Goal: Transaction & Acquisition: Purchase product/service

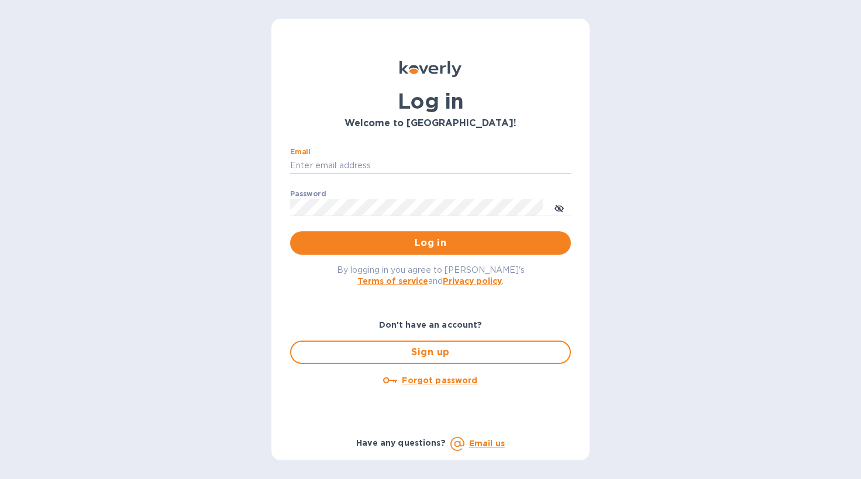
type input "[PERSON_NAME][EMAIL_ADDRESS][DOMAIN_NAME]"
click at [430, 243] on button "Log in" at bounding box center [430, 243] width 281 height 23
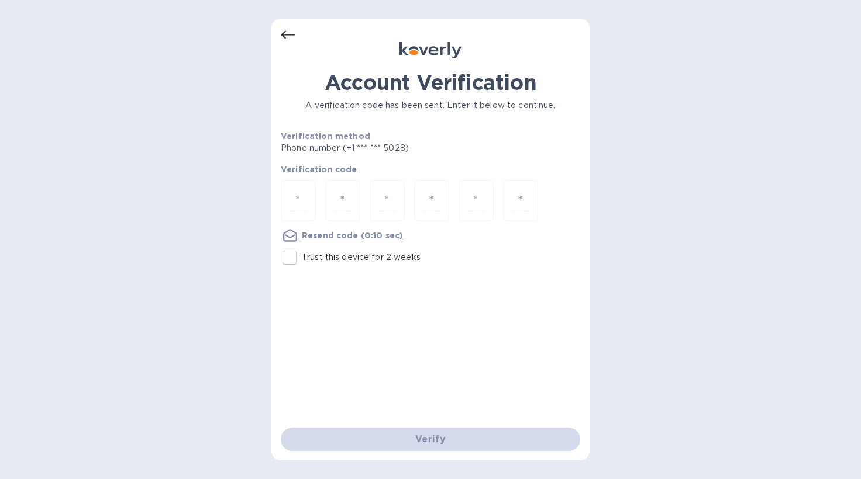
click at [288, 260] on input "Trust this device for 2 weeks" at bounding box center [289, 258] width 25 height 25
checkbox input "true"
click at [299, 196] on input "number" at bounding box center [298, 201] width 15 height 22
type input "1"
type input "6"
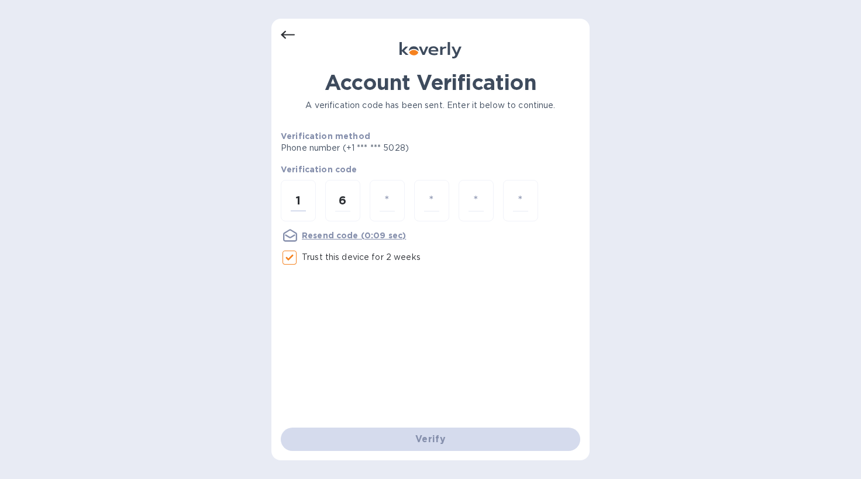
type input "2"
type input "7"
type input "8"
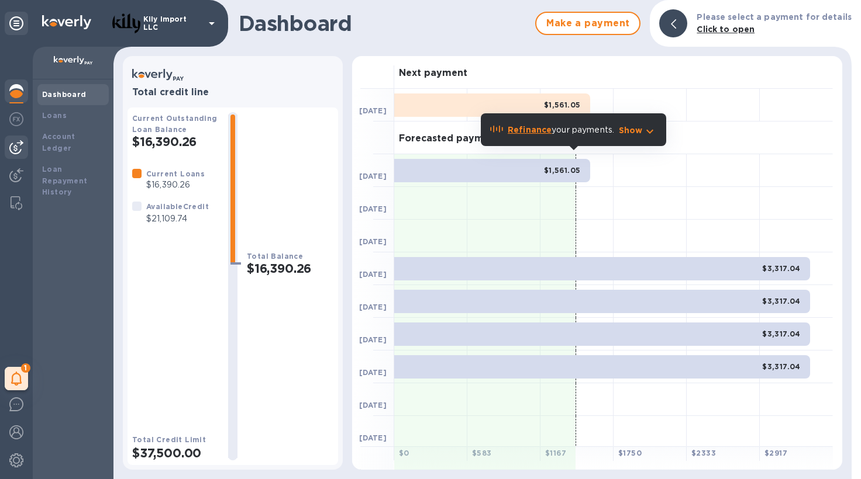
click at [16, 146] on img at bounding box center [16, 147] width 14 height 14
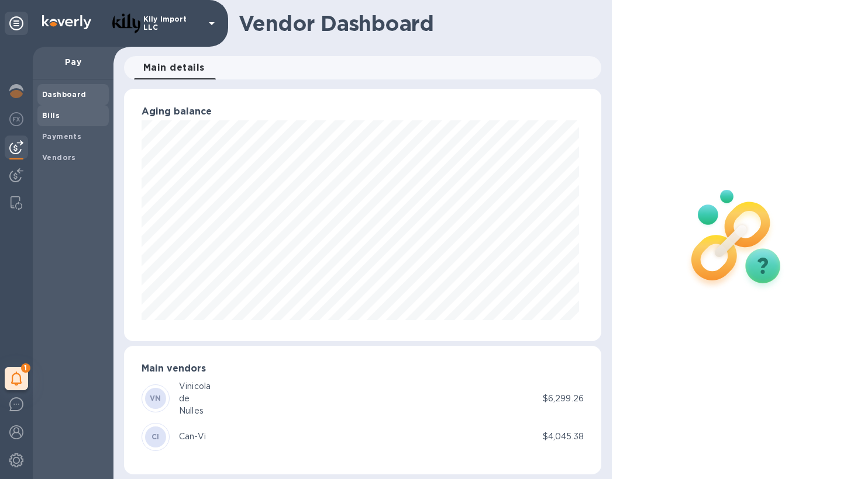
scroll to position [253, 472]
click at [65, 117] on span "Bills" at bounding box center [73, 116] width 62 height 12
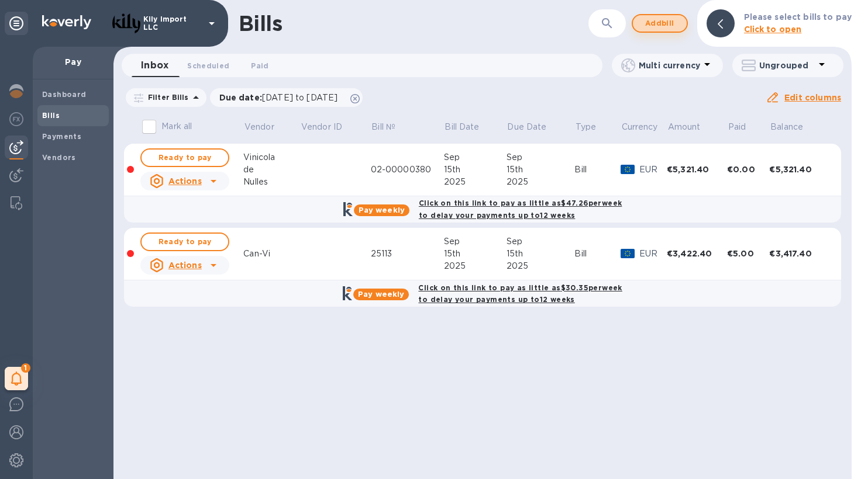
click at [669, 27] on span "Add bill" at bounding box center [659, 23] width 35 height 14
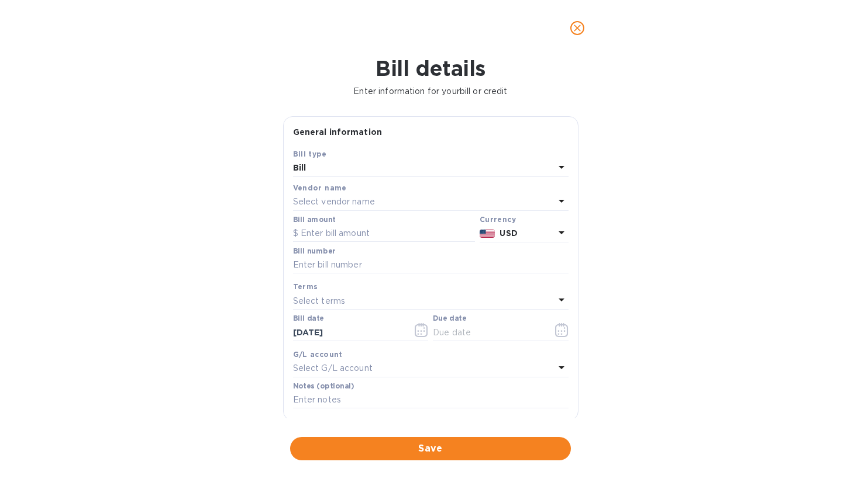
click at [349, 200] on p "Select vendor name" at bounding box center [334, 202] width 82 height 12
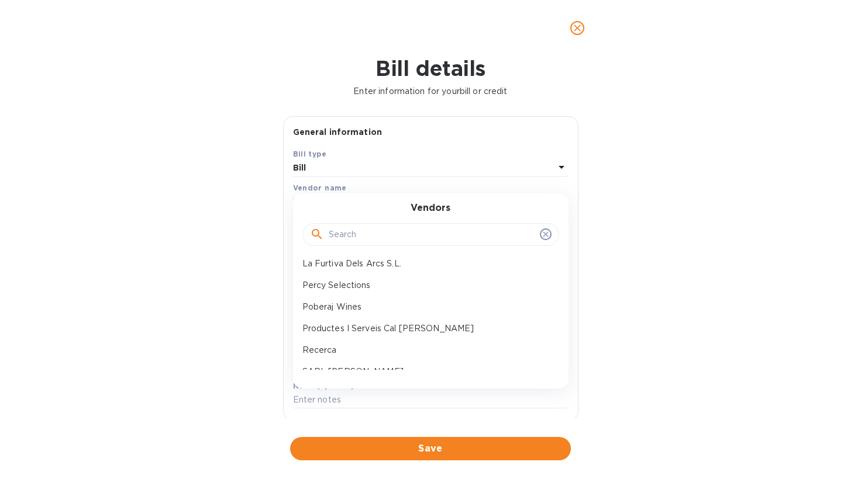
scroll to position [164, 0]
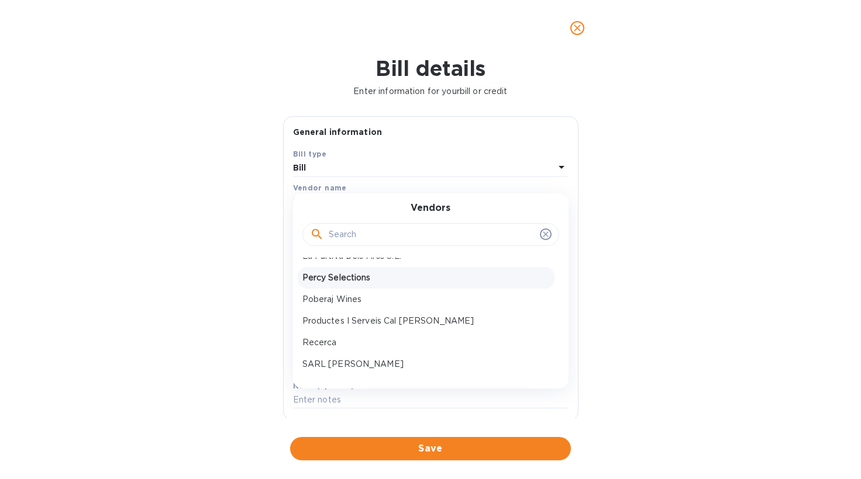
click at [345, 279] on p "Percy Selections" at bounding box center [425, 278] width 247 height 12
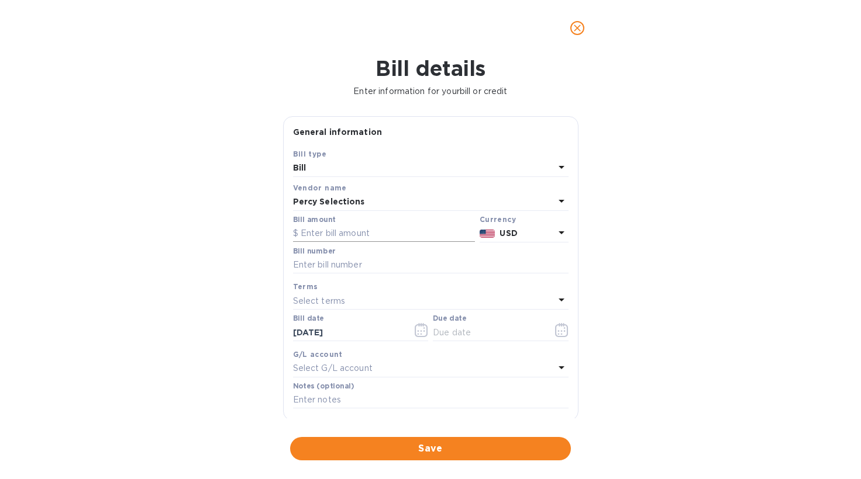
click at [374, 234] on input "text" at bounding box center [384, 234] width 182 height 18
click at [360, 263] on input "text" at bounding box center [430, 266] width 275 height 18
paste input "3883870"
type input "3883870"
click at [348, 226] on input "text" at bounding box center [384, 234] width 182 height 18
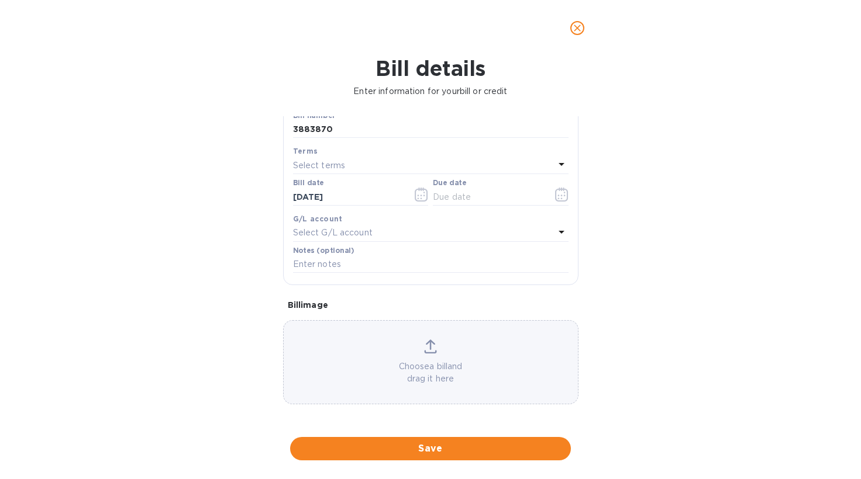
click at [401, 340] on div "Choose a bill and drag it here" at bounding box center [431, 363] width 294 height 46
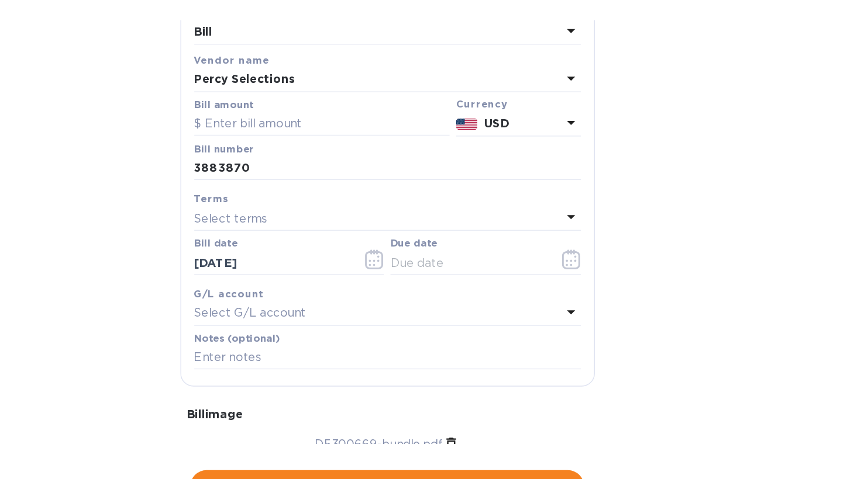
scroll to position [2, 0]
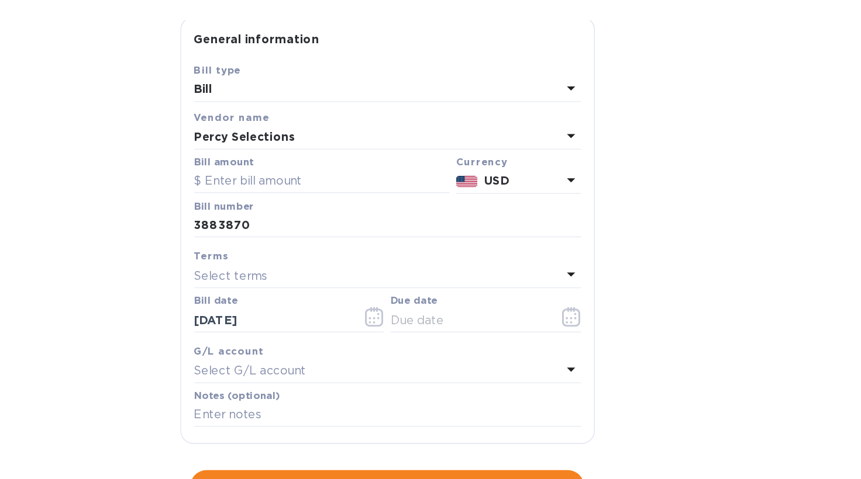
click at [293, 291] on div "Select terms" at bounding box center [423, 299] width 261 height 16
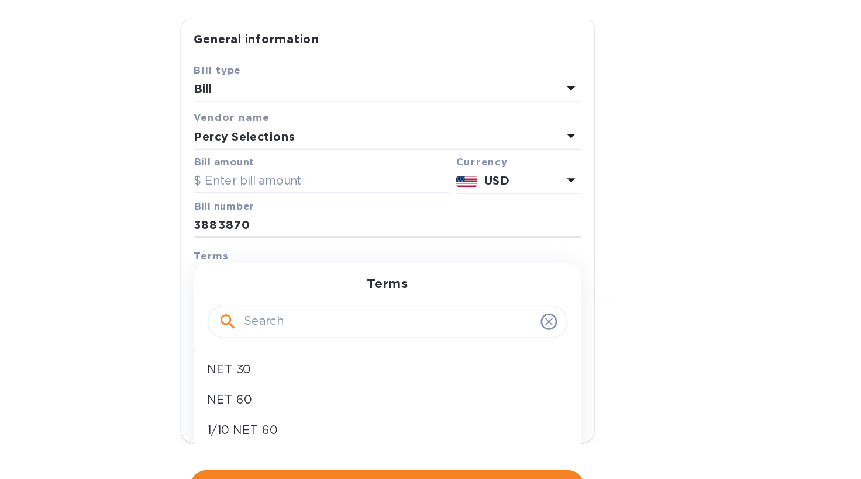
click at [293, 254] on input "3883870" at bounding box center [430, 263] width 275 height 18
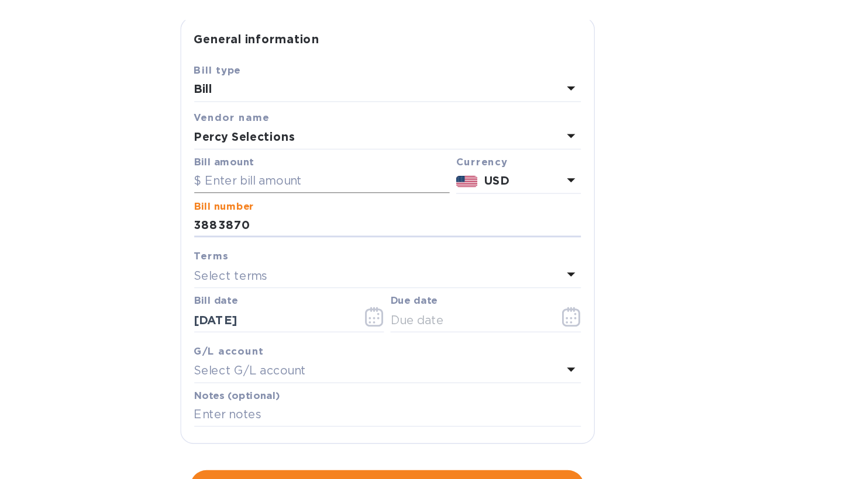
click at [293, 223] on input "text" at bounding box center [384, 232] width 182 height 18
type input "4,098.92"
click at [11, 147] on div "Bill details Enter information for your bill or credit General information Save…" at bounding box center [430, 267] width 861 height 423
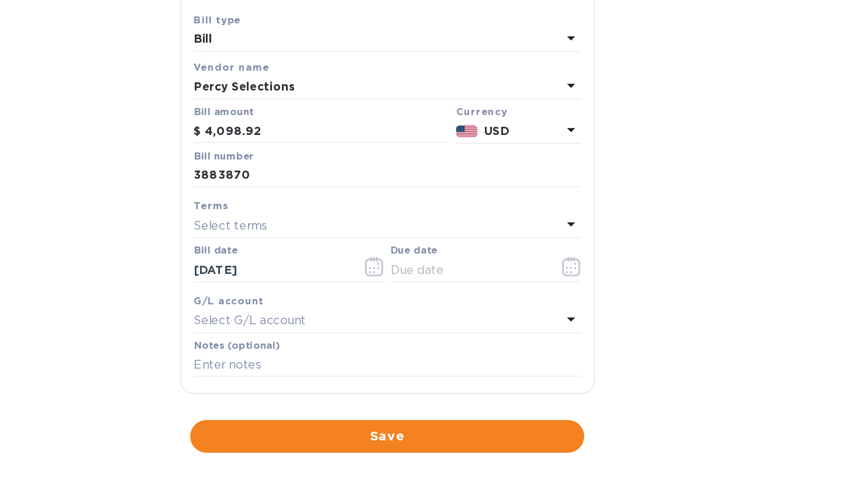
scroll to position [0, 0]
click at [555, 321] on icon "button" at bounding box center [561, 328] width 13 height 14
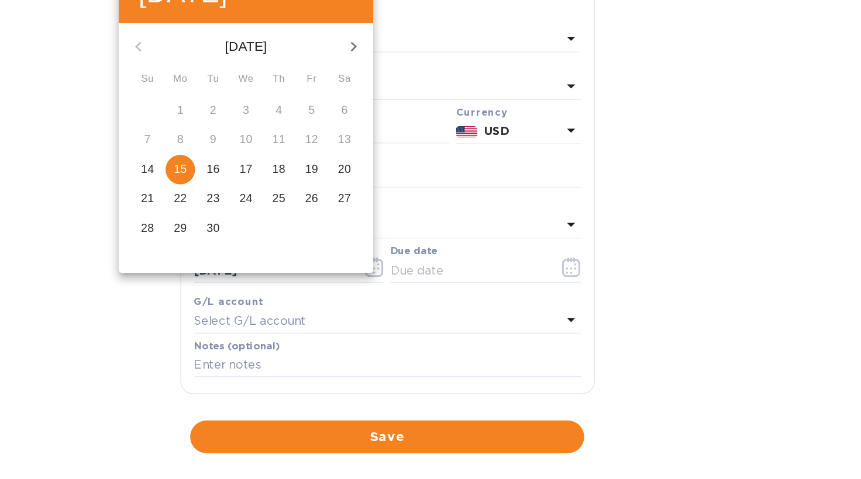
click at [319, 252] on span "17" at bounding box center [329, 258] width 21 height 12
type input "[DATE]"
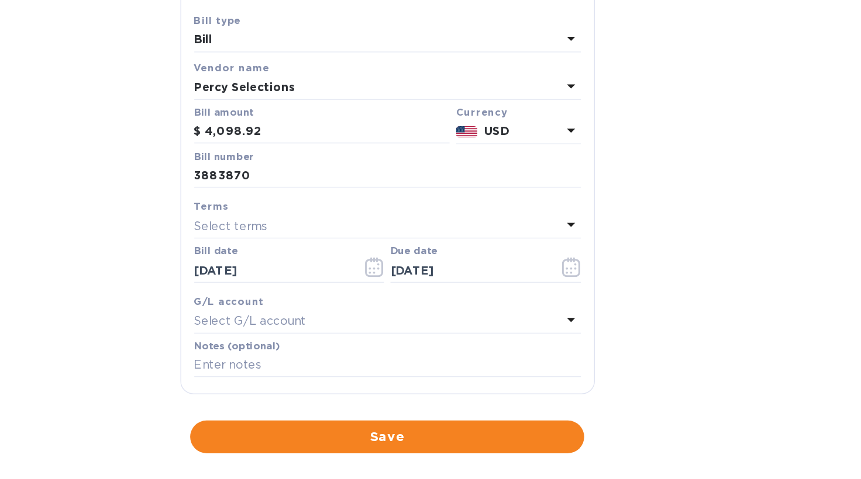
click at [37, 202] on div "Bill details Enter information for your bill or credit General information Save…" at bounding box center [430, 267] width 861 height 423
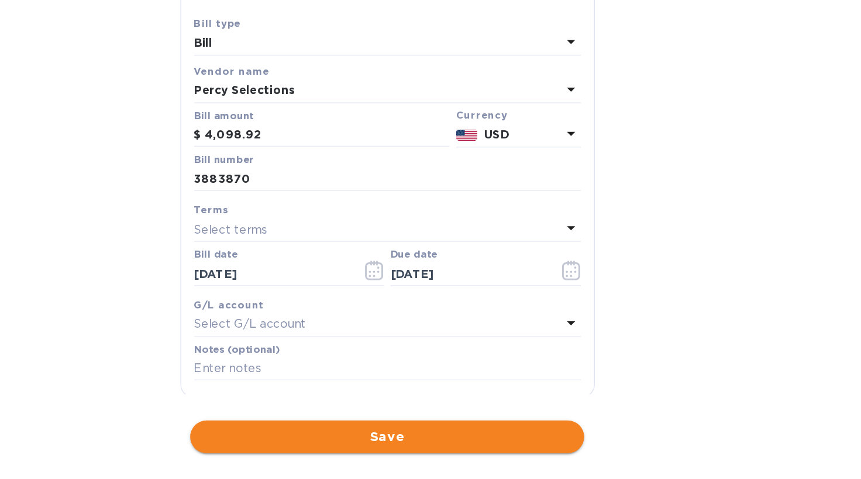
click at [299, 442] on span "Save" at bounding box center [430, 449] width 262 height 14
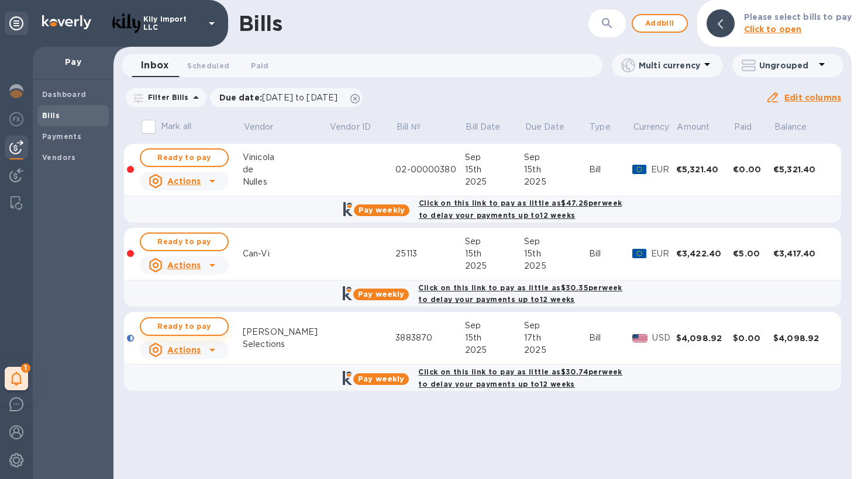
click at [215, 320] on span "Ready to pay" at bounding box center [184, 327] width 68 height 14
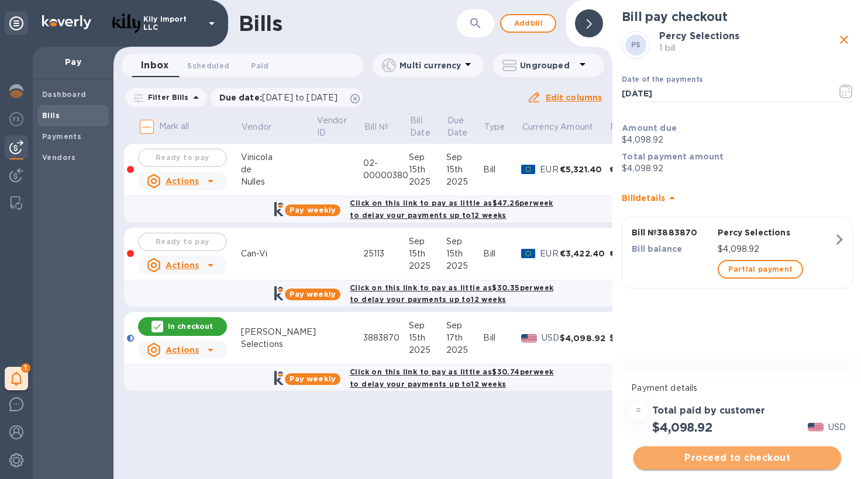
click at [734, 458] on span "Proceed to checkout" at bounding box center [737, 458] width 189 height 14
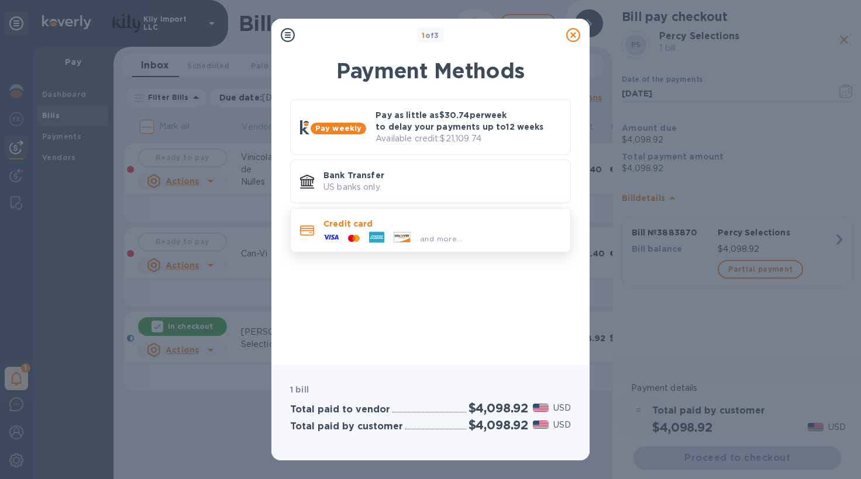
click at [434, 234] on span "and more..." at bounding box center [441, 238] width 43 height 9
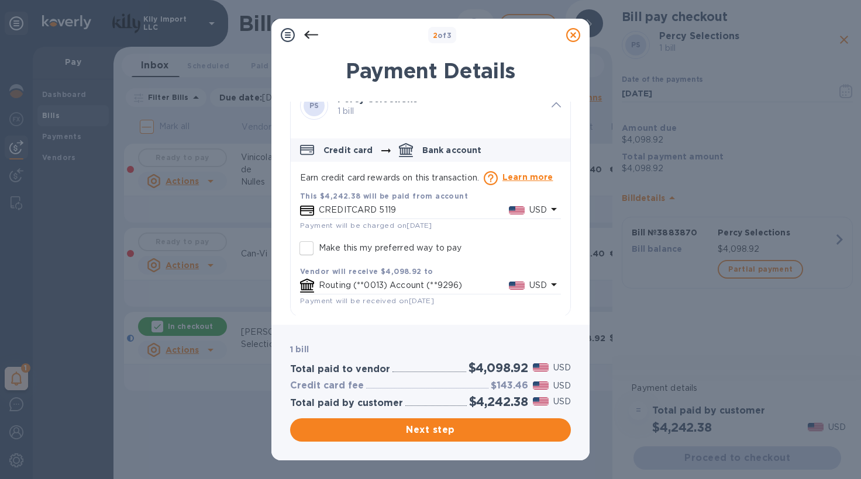
scroll to position [19, 0]
click at [569, 30] on icon at bounding box center [573, 35] width 14 height 14
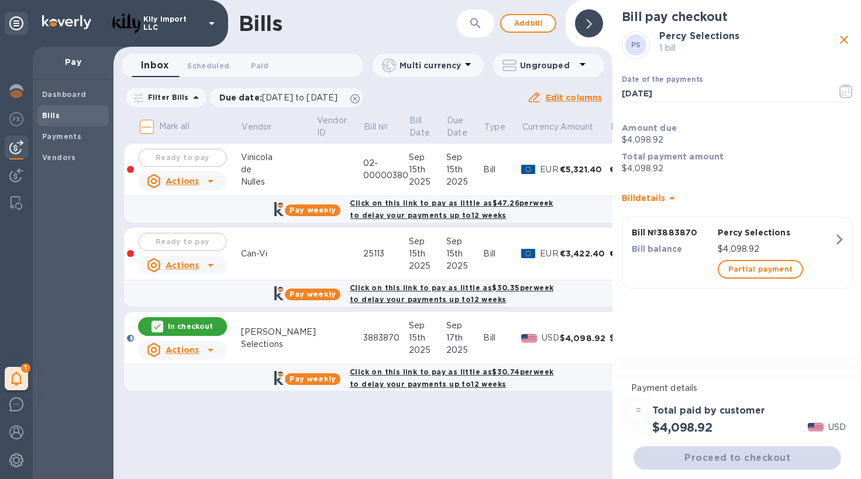
scroll to position [0, 0]
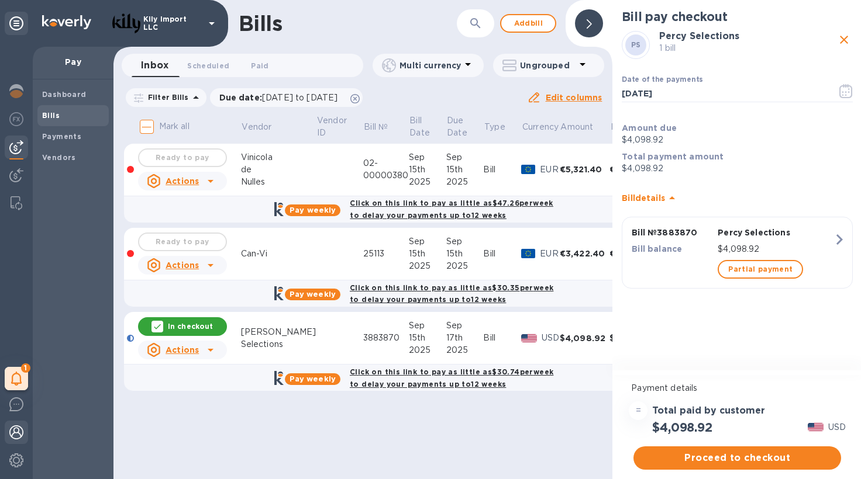
click at [14, 427] on img at bounding box center [16, 433] width 14 height 14
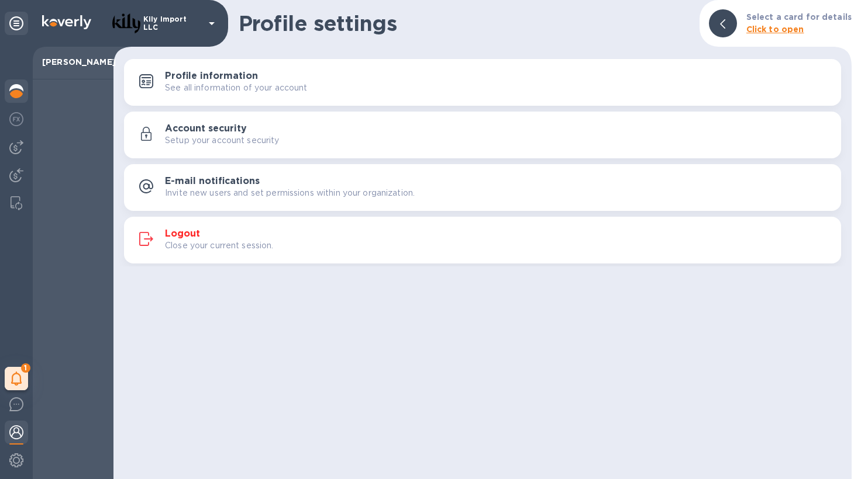
click at [18, 94] on img at bounding box center [16, 91] width 14 height 14
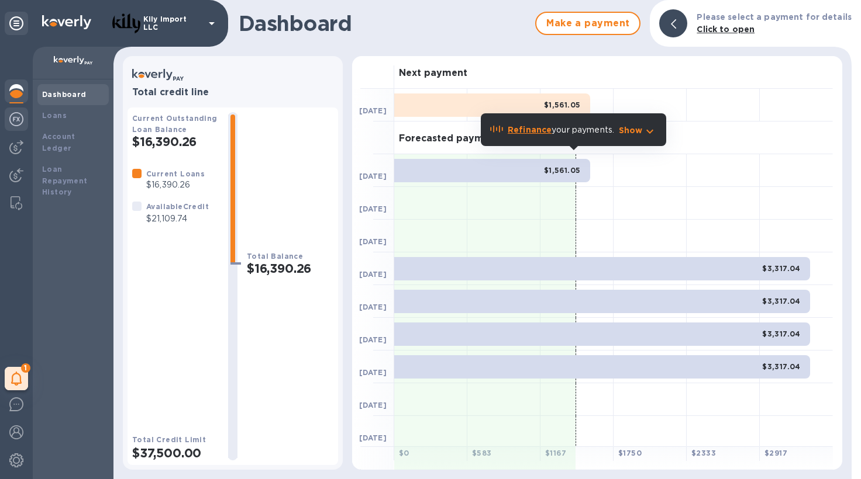
click at [15, 118] on img at bounding box center [16, 119] width 14 height 14
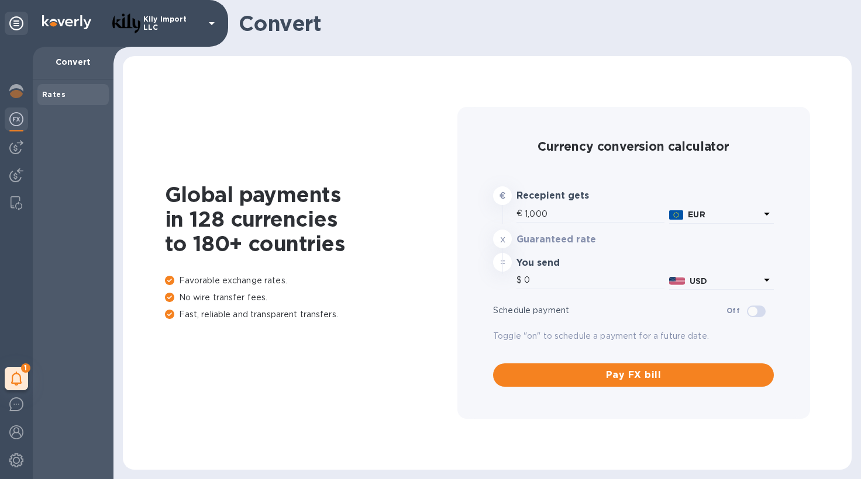
type input "1,183.76"
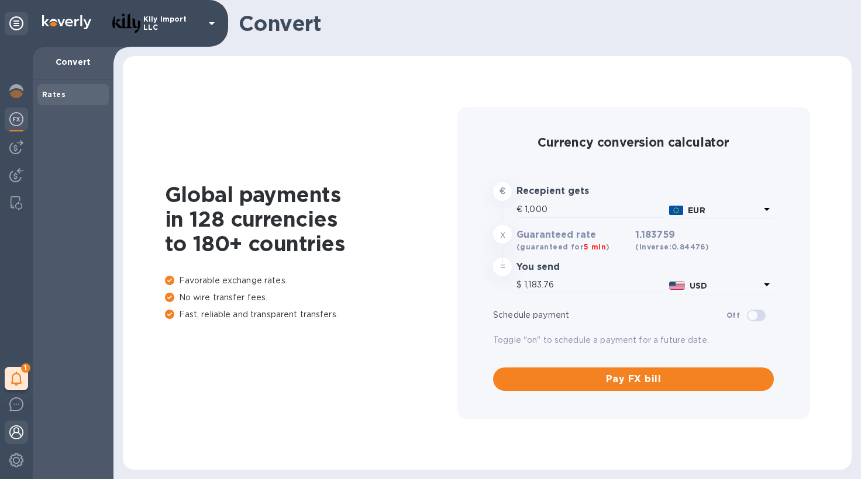
click at [17, 433] on img at bounding box center [16, 433] width 14 height 14
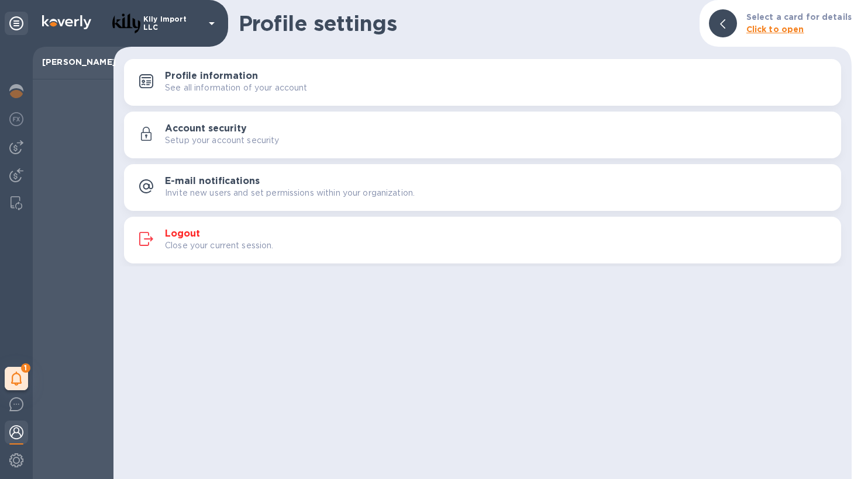
click at [181, 80] on h3 "Profile information" at bounding box center [211, 76] width 93 height 11
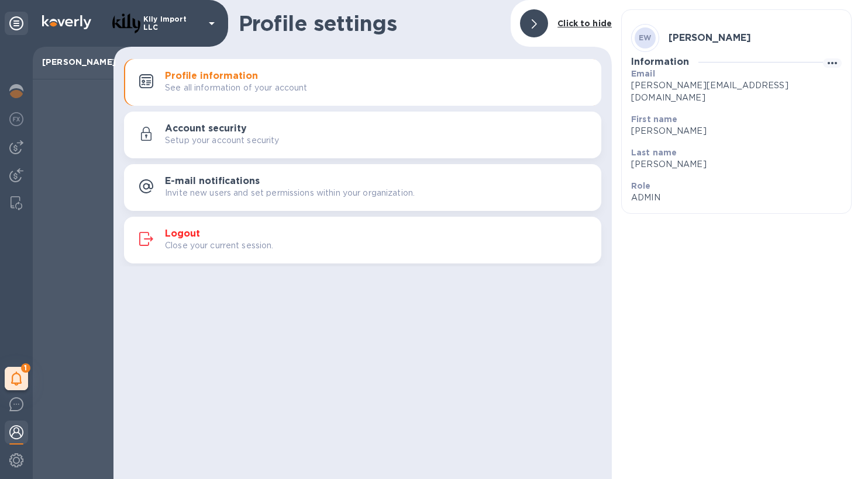
click at [213, 147] on div "Account security Setup your account security" at bounding box center [362, 135] width 463 height 28
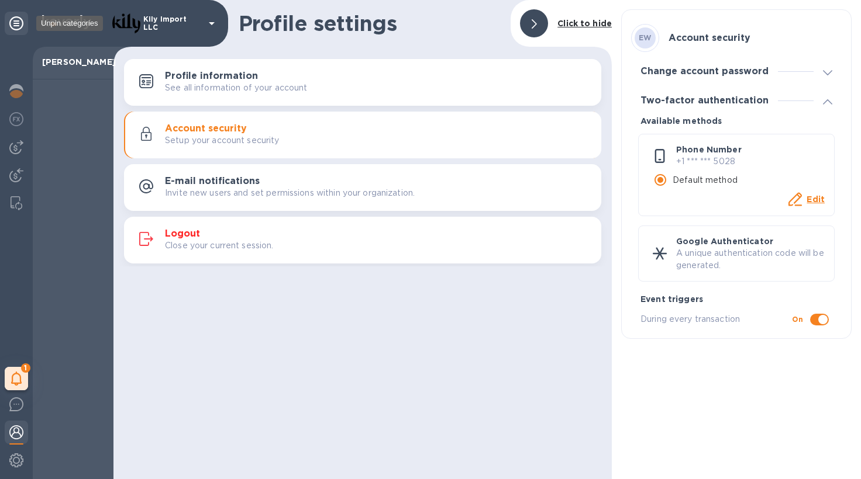
click at [23, 13] on div at bounding box center [16, 23] width 23 height 23
click at [14, 22] on icon at bounding box center [16, 23] width 14 height 14
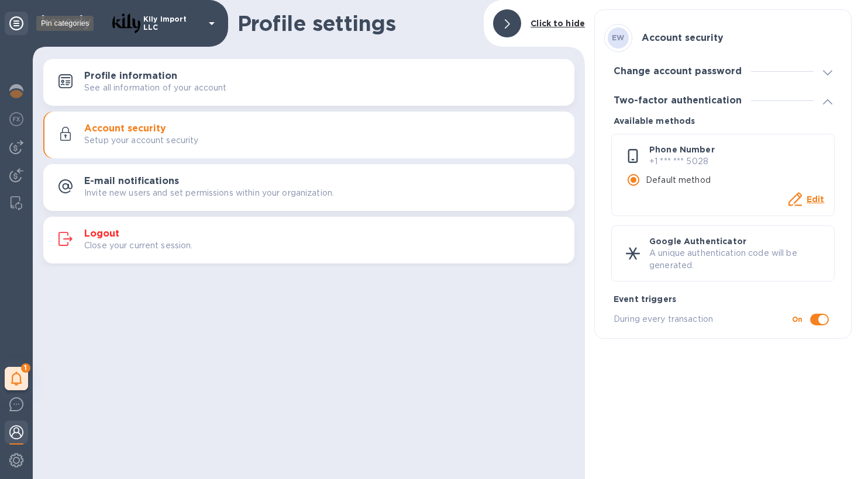
click at [12, 27] on icon at bounding box center [16, 23] width 14 height 14
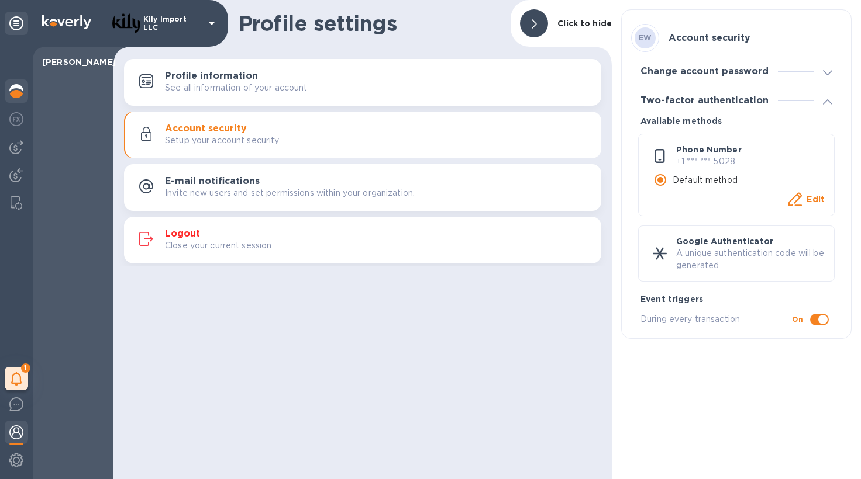
click at [11, 98] on div at bounding box center [16, 93] width 23 height 26
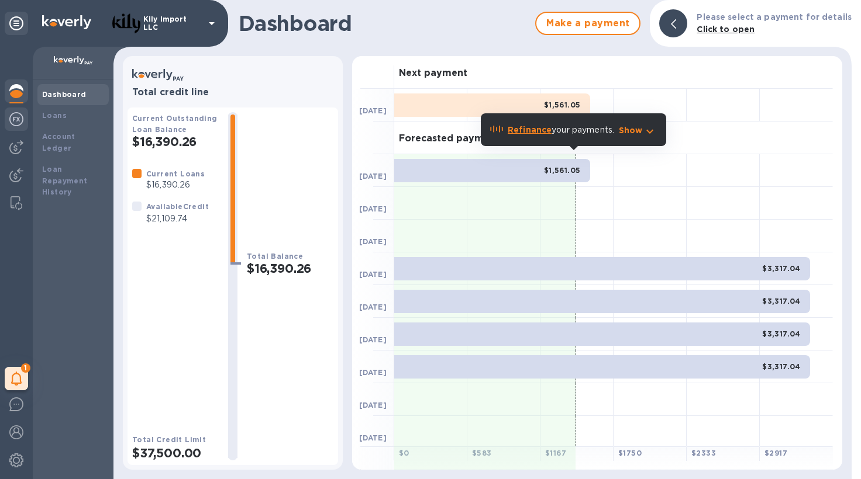
click at [19, 123] on img at bounding box center [16, 119] width 14 height 14
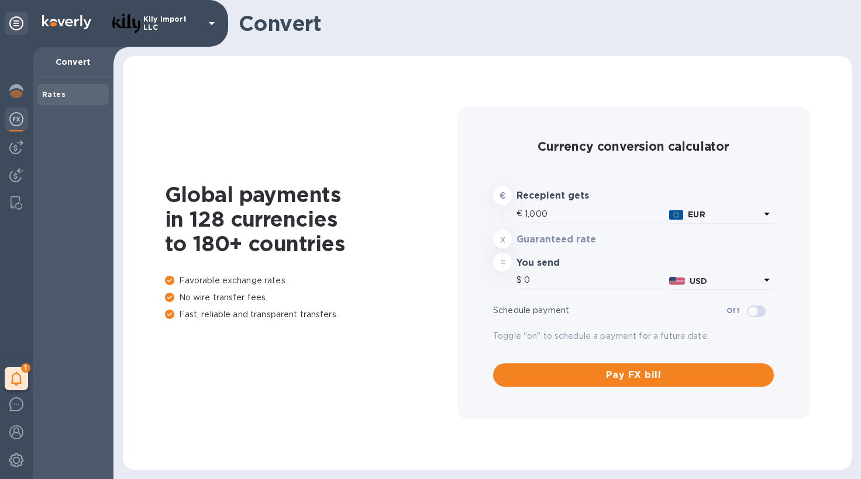
type input "1,183.76"
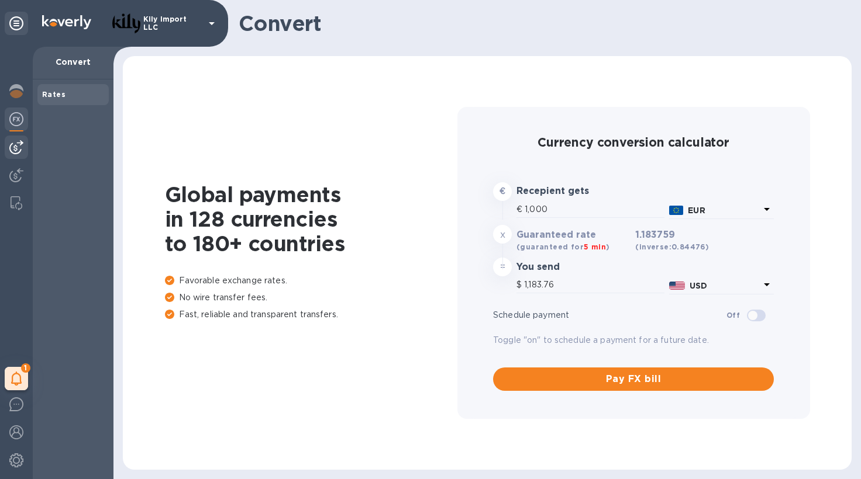
click at [18, 149] on img at bounding box center [16, 147] width 14 height 14
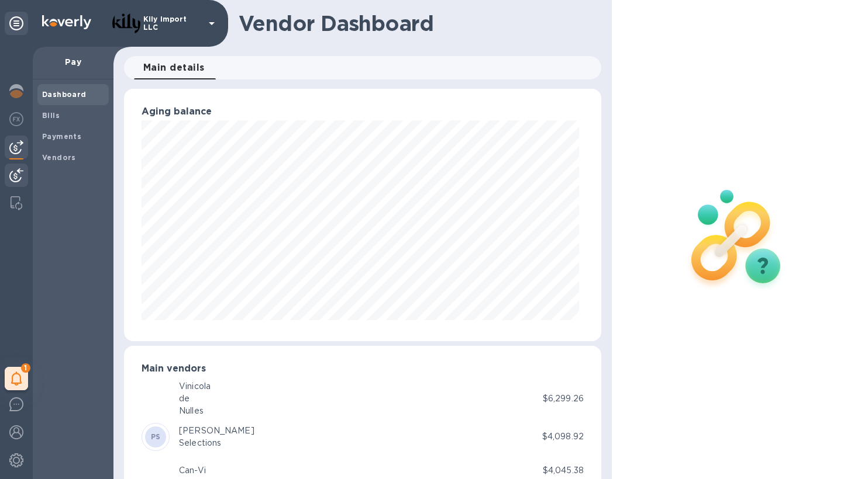
scroll to position [253, 472]
click at [62, 141] on div "Payments" at bounding box center [72, 136] width 71 height 21
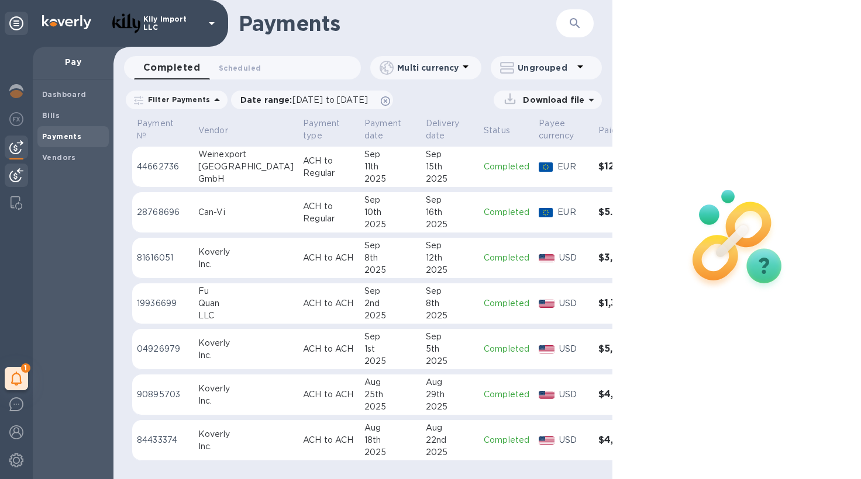
click at [19, 176] on img at bounding box center [16, 175] width 14 height 14
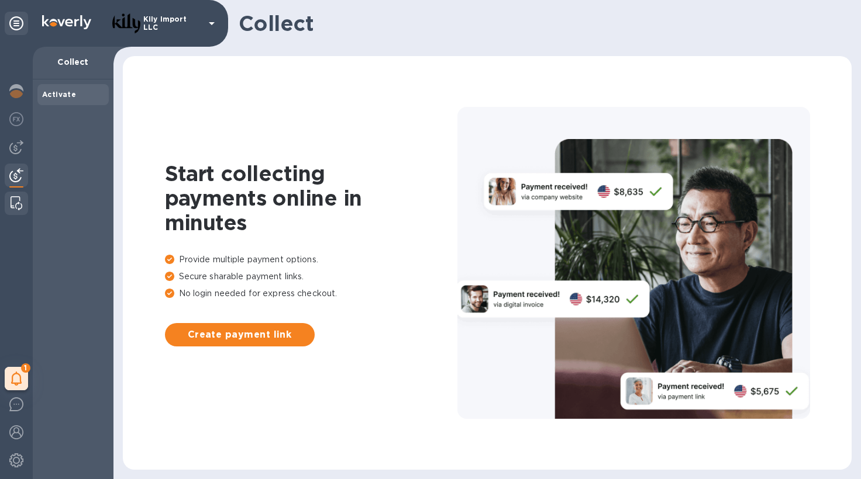
click at [18, 205] on img at bounding box center [17, 203] width 12 height 14
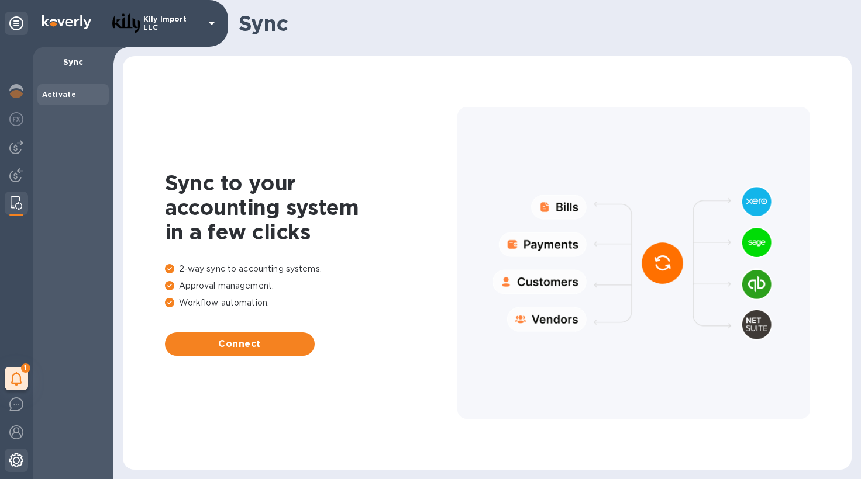
click at [18, 456] on img at bounding box center [16, 461] width 14 height 14
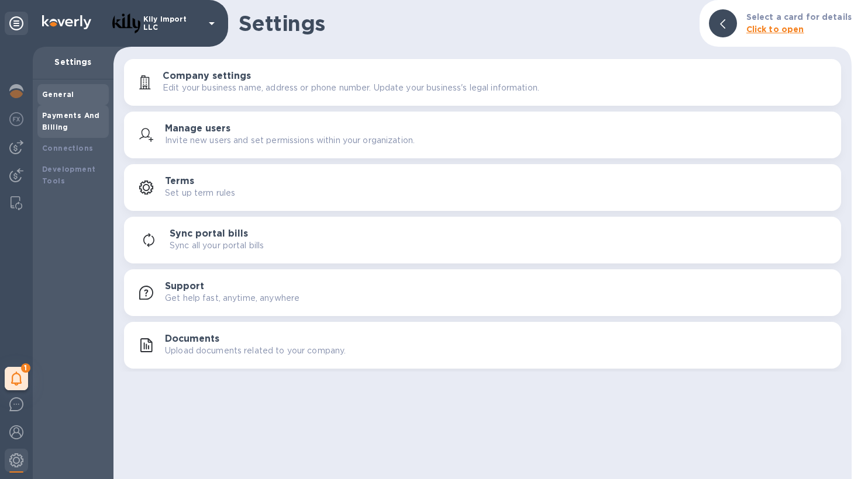
click at [78, 127] on div "Payments And Billing" at bounding box center [73, 121] width 62 height 23
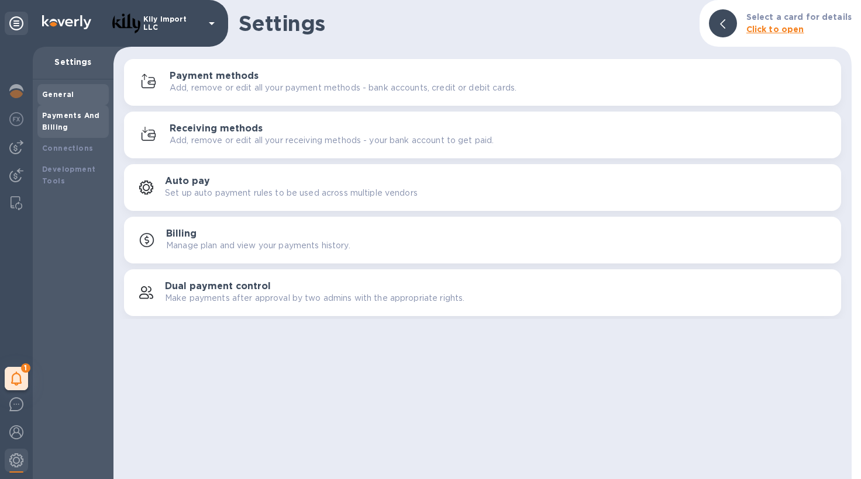
click at [67, 99] on div "General" at bounding box center [73, 95] width 62 height 12
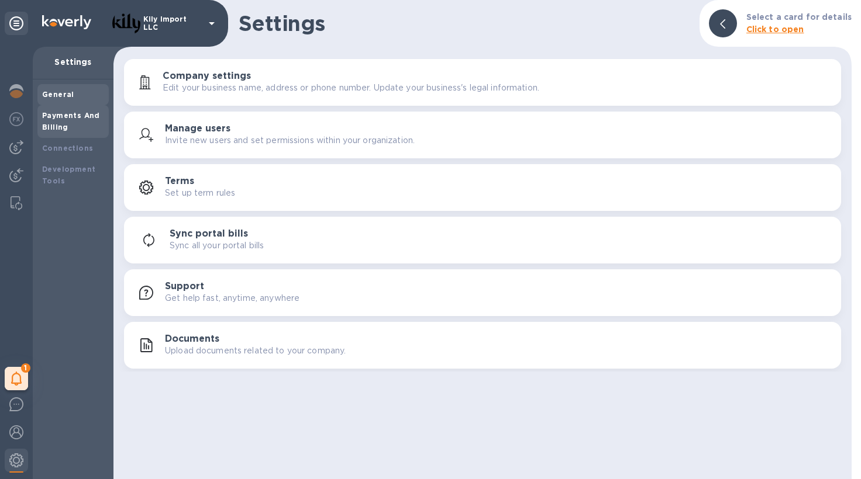
click at [80, 113] on b "Payments And Billing" at bounding box center [71, 121] width 58 height 20
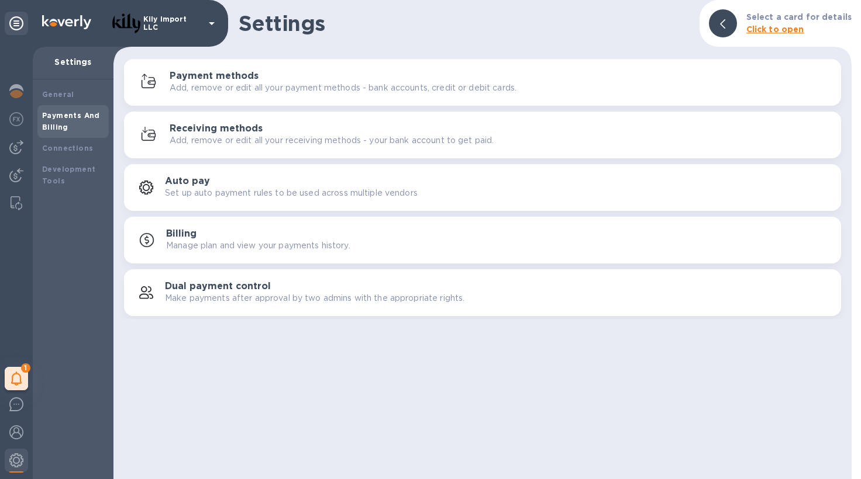
click at [227, 88] on p "Add, remove or edit all your payment methods - bank accounts, credit or debit c…" at bounding box center [343, 88] width 347 height 12
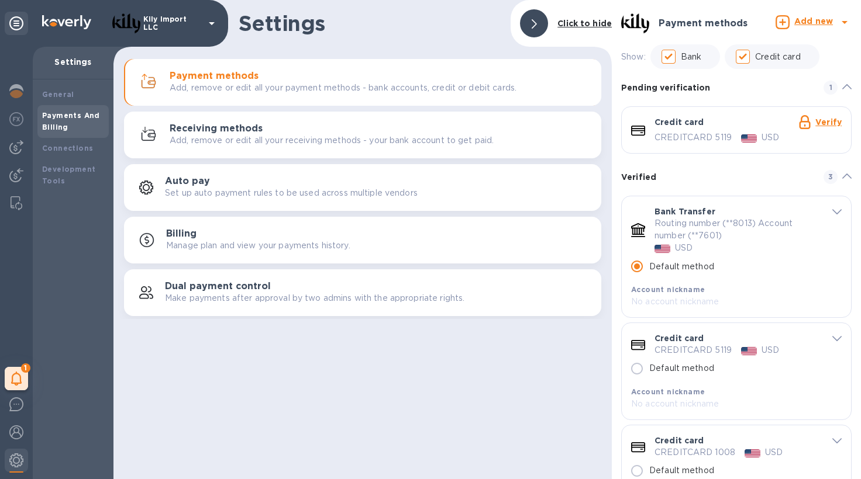
click at [812, 18] on b "Add new" at bounding box center [813, 20] width 39 height 9
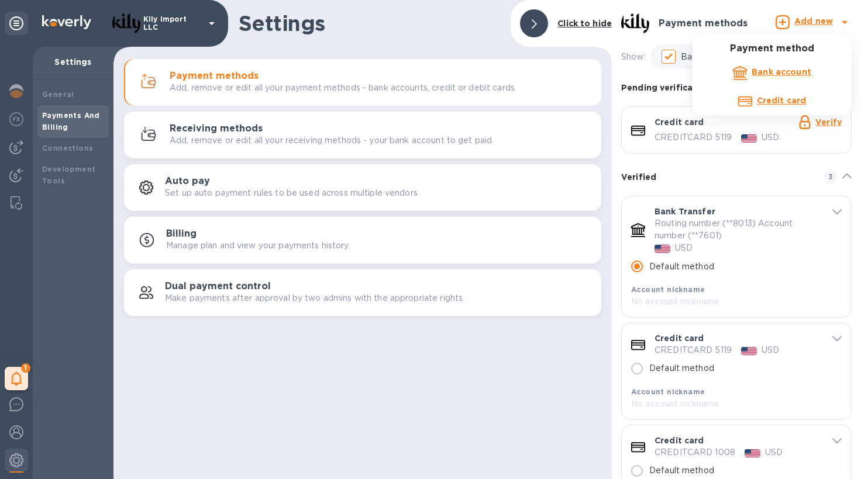
click at [772, 98] on b "Credit card" at bounding box center [781, 100] width 49 height 9
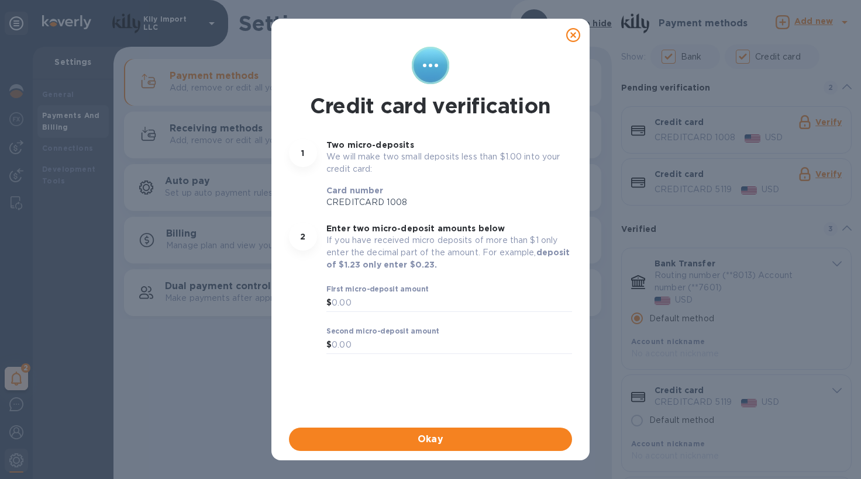
click at [575, 36] on icon at bounding box center [573, 35] width 14 height 14
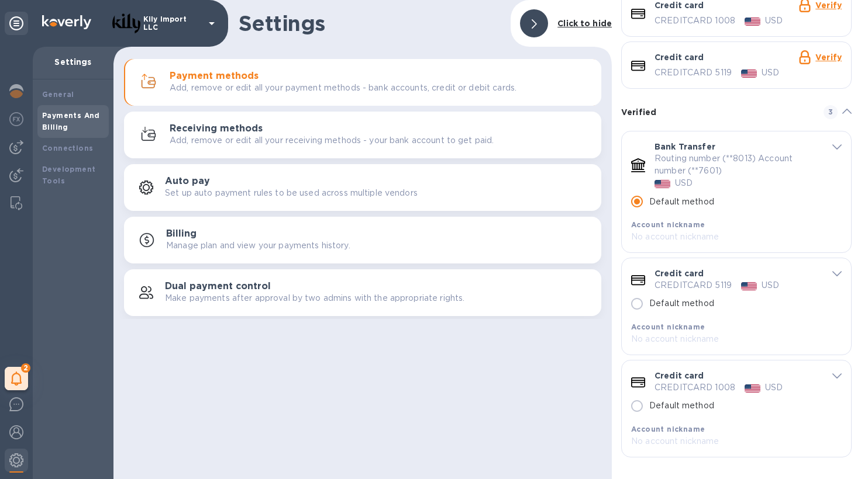
scroll to position [116, 0]
click at [19, 156] on div at bounding box center [16, 147] width 23 height 23
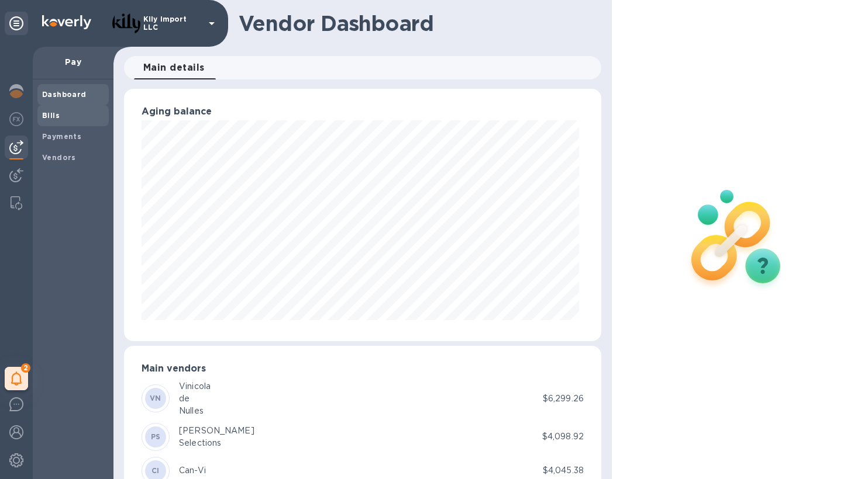
scroll to position [253, 472]
click at [50, 118] on b "Bills" at bounding box center [51, 115] width 18 height 9
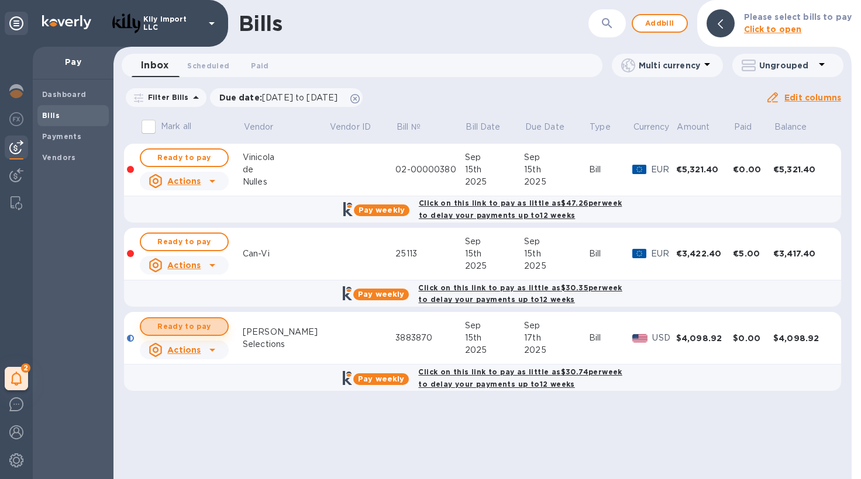
click at [203, 323] on span "Ready to pay" at bounding box center [184, 327] width 68 height 14
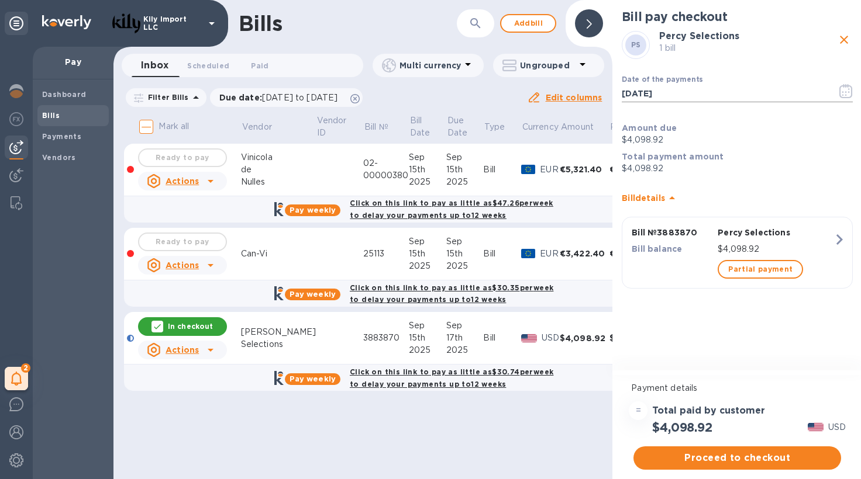
click at [847, 93] on icon "button" at bounding box center [845, 91] width 13 height 14
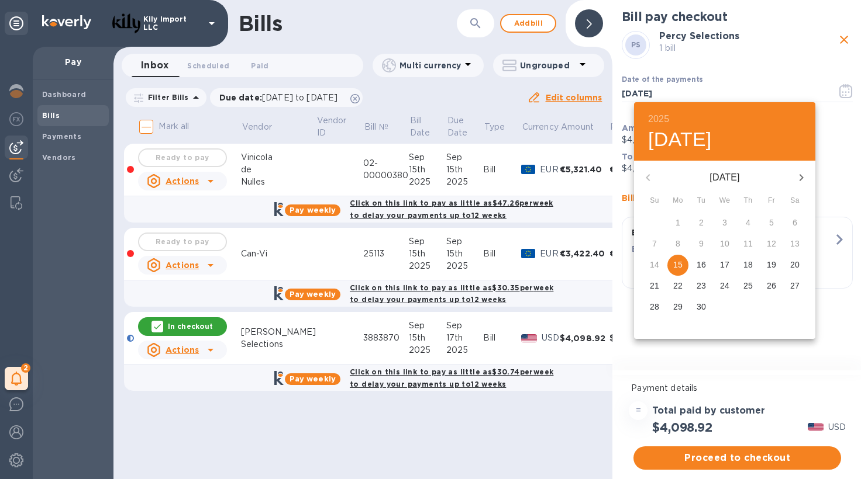
click at [723, 267] on p "17" at bounding box center [724, 265] width 9 height 12
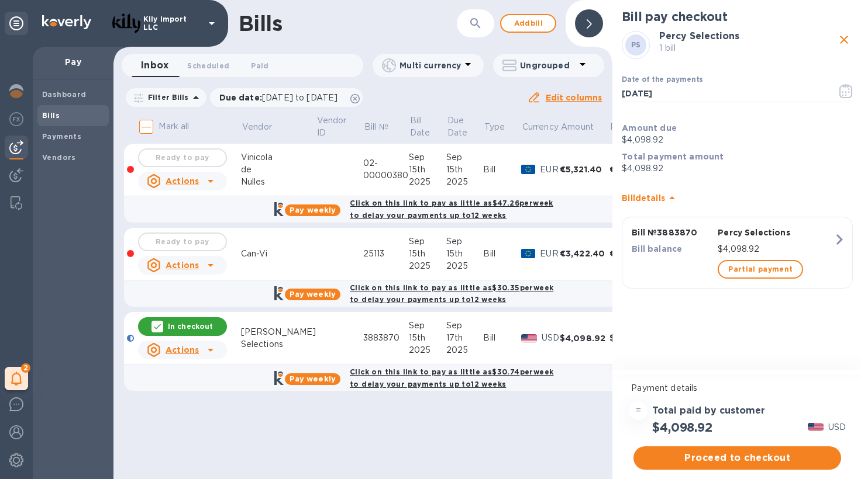
click at [733, 328] on div "Bill pay checkout [PERSON_NAME] Selections 1 bill Date of the payments [DATE] ​…" at bounding box center [737, 186] width 250 height 373
click at [724, 460] on span "Proceed to checkout" at bounding box center [737, 458] width 189 height 14
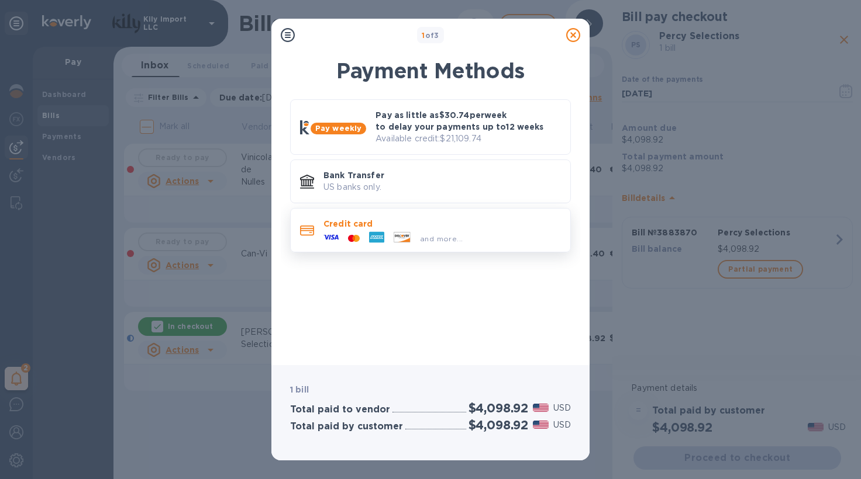
click at [416, 226] on p "Credit card" at bounding box center [441, 224] width 237 height 12
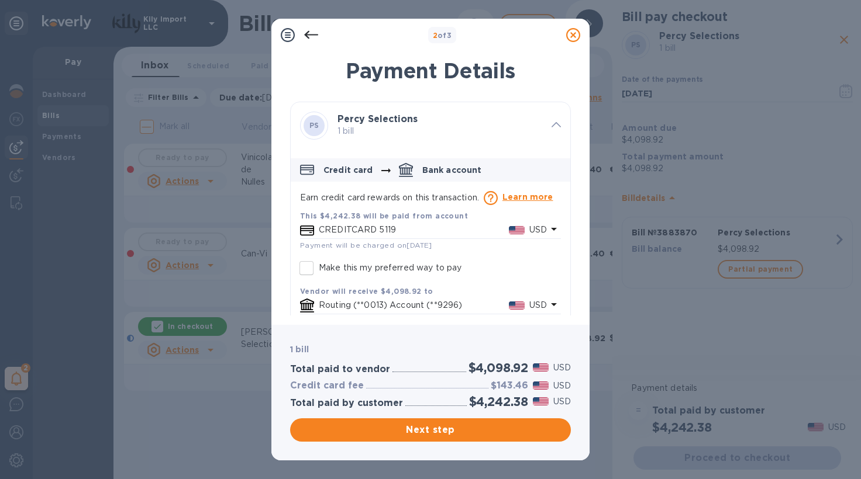
click at [399, 229] on p "CREDITCARD 5119" at bounding box center [414, 230] width 190 height 12
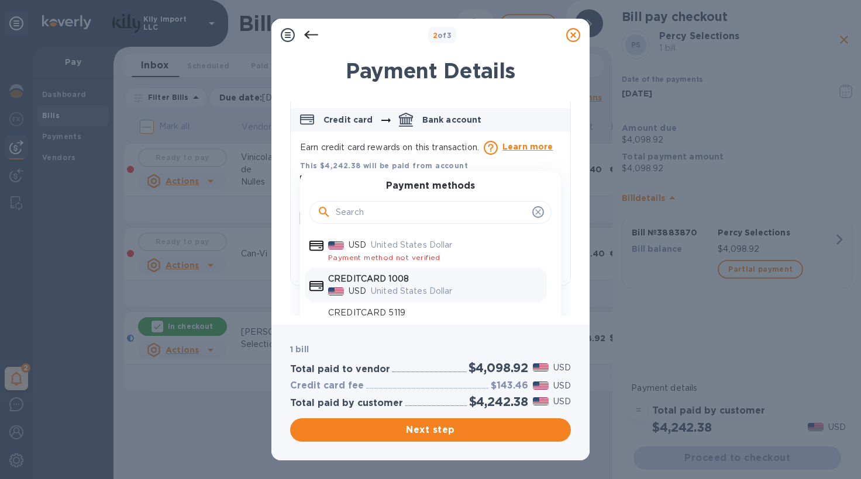
scroll to position [47, 0]
click at [381, 286] on p "United States Dollar" at bounding box center [456, 292] width 171 height 12
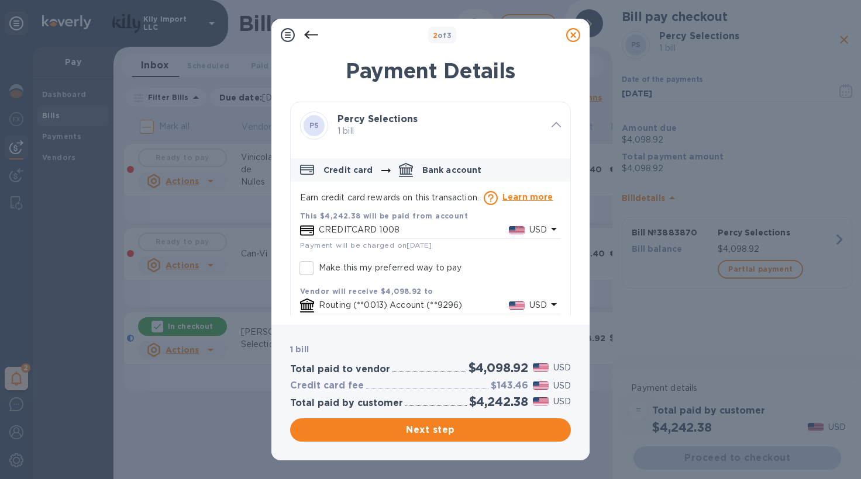
scroll to position [0, 0]
click at [313, 34] on icon at bounding box center [311, 35] width 14 height 8
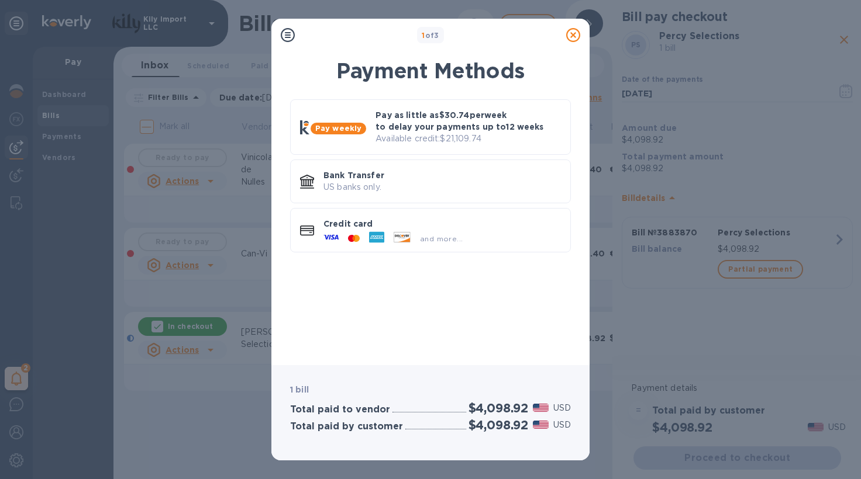
click at [574, 34] on icon at bounding box center [573, 35] width 14 height 14
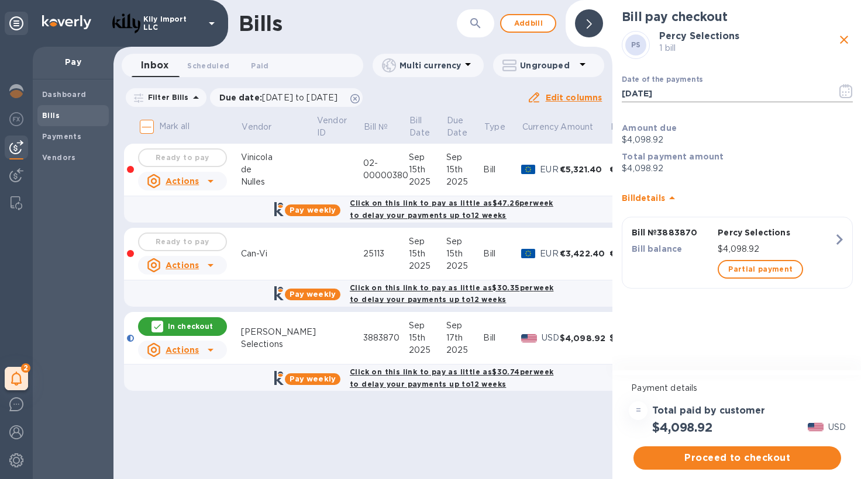
click at [843, 93] on icon "button" at bounding box center [845, 91] width 13 height 14
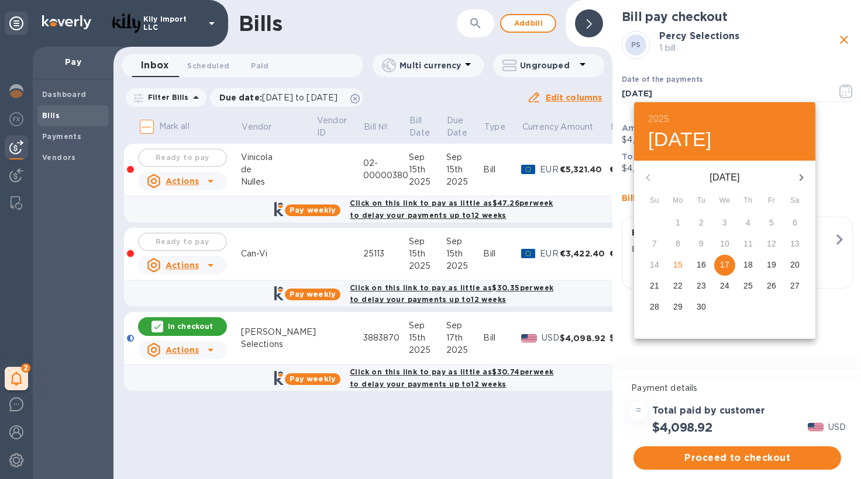
click at [699, 267] on p "16" at bounding box center [700, 265] width 9 height 12
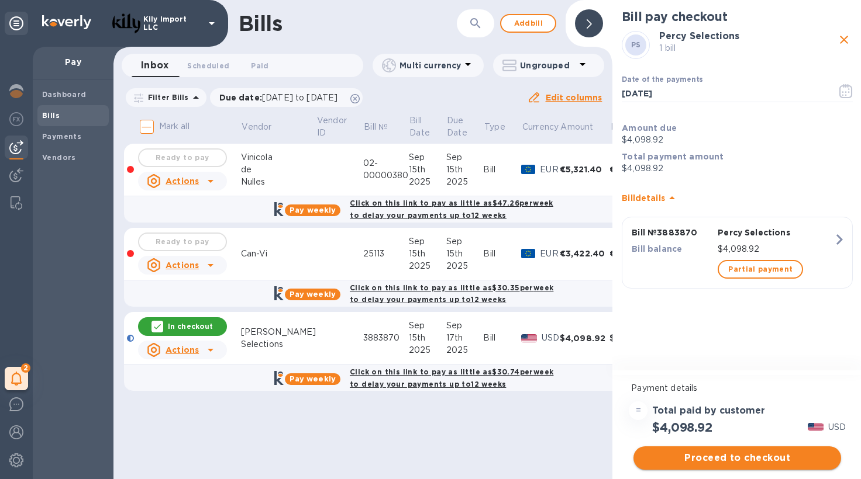
click at [724, 461] on span "Proceed to checkout" at bounding box center [737, 458] width 189 height 14
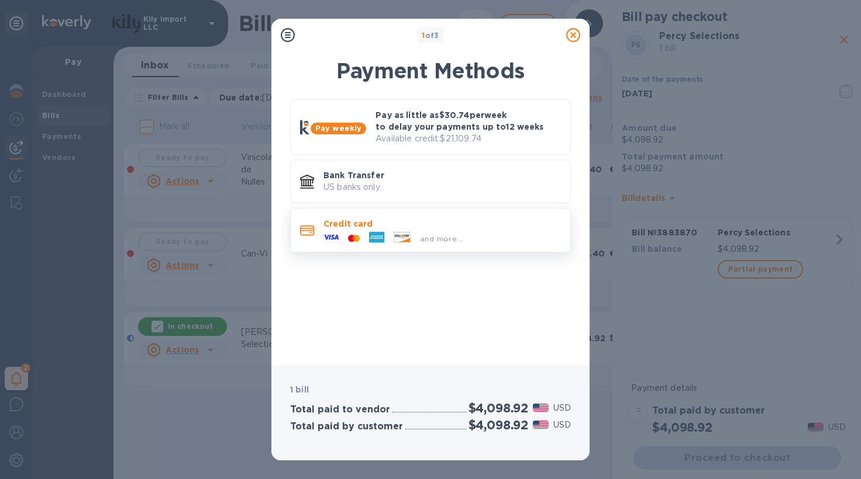
click at [393, 210] on div "Credit card and more..." at bounding box center [430, 230] width 281 height 44
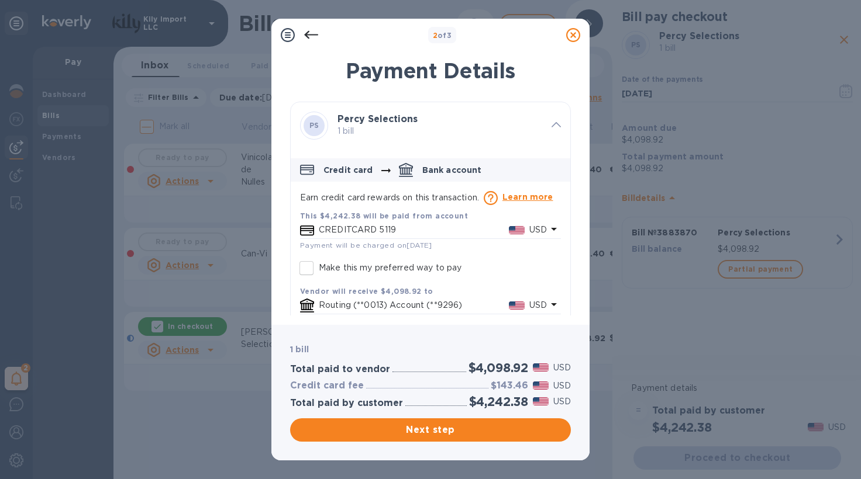
click at [550, 230] on icon "default-method" at bounding box center [554, 229] width 14 height 14
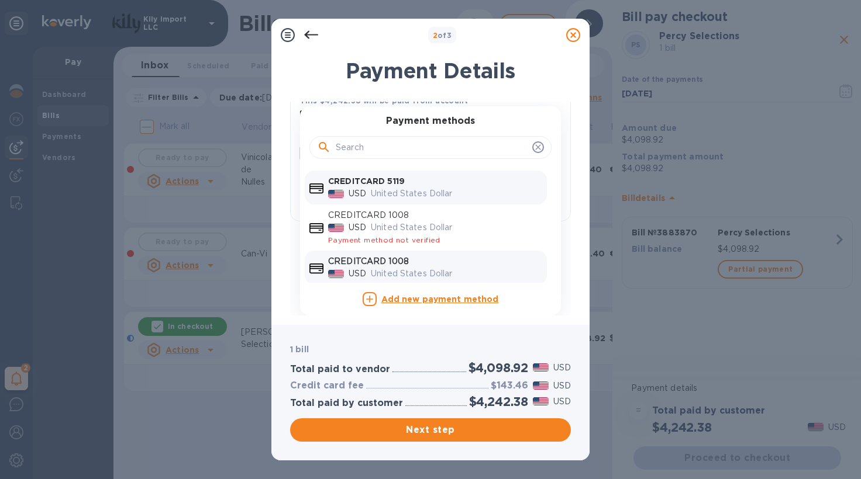
click at [433, 275] on p "United States Dollar" at bounding box center [456, 274] width 171 height 12
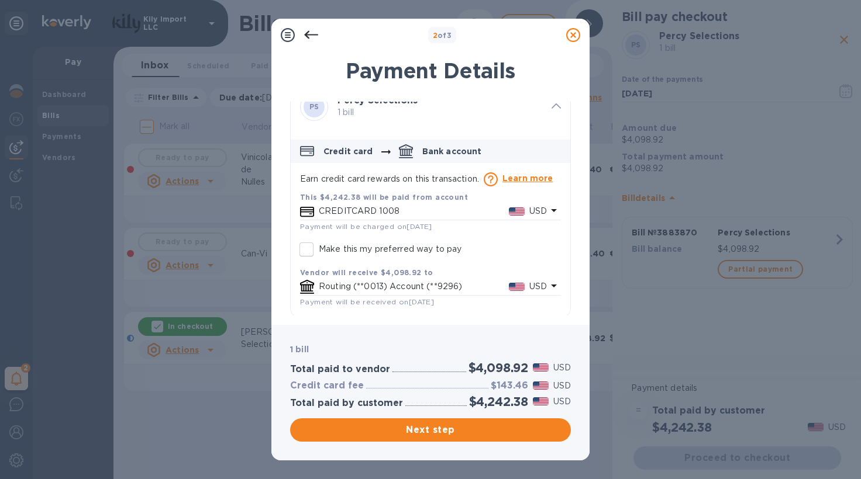
click at [578, 33] on icon at bounding box center [573, 35] width 14 height 14
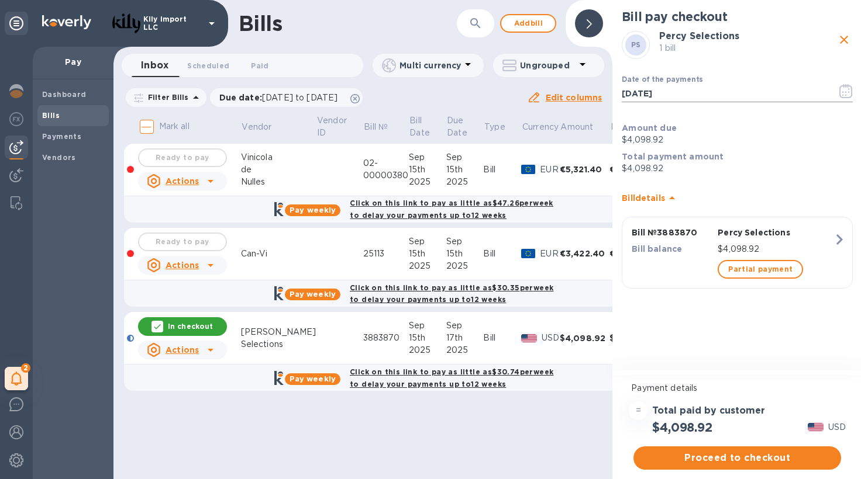
click at [844, 95] on icon "button" at bounding box center [845, 91] width 13 height 14
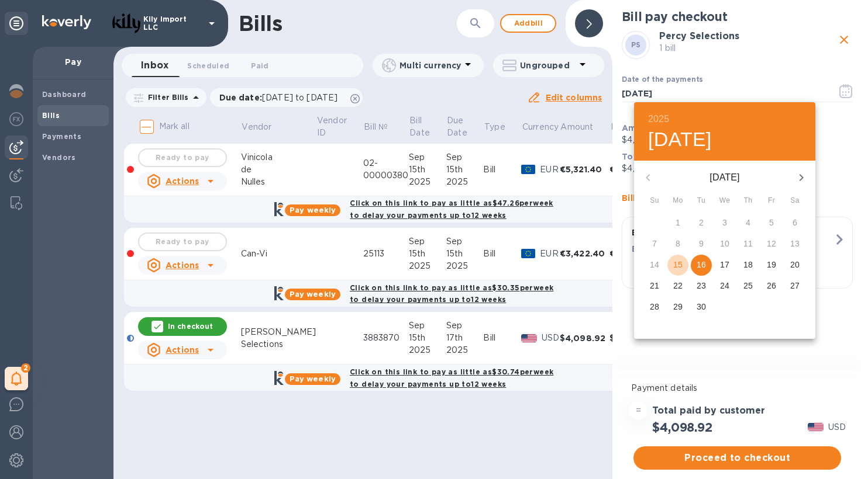
click at [682, 261] on span "15" at bounding box center [677, 265] width 21 height 12
type input "[DATE]"
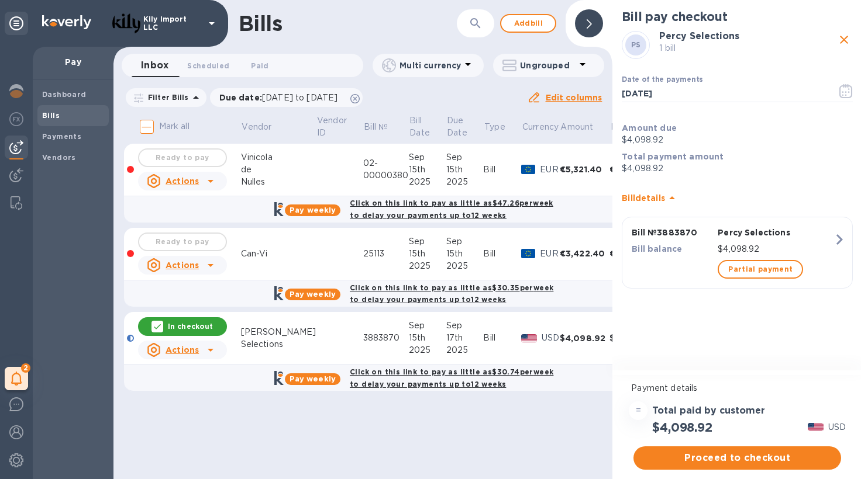
click at [750, 129] on p "Amount due" at bounding box center [737, 128] width 231 height 12
click at [728, 457] on span "Proceed to checkout" at bounding box center [737, 458] width 189 height 14
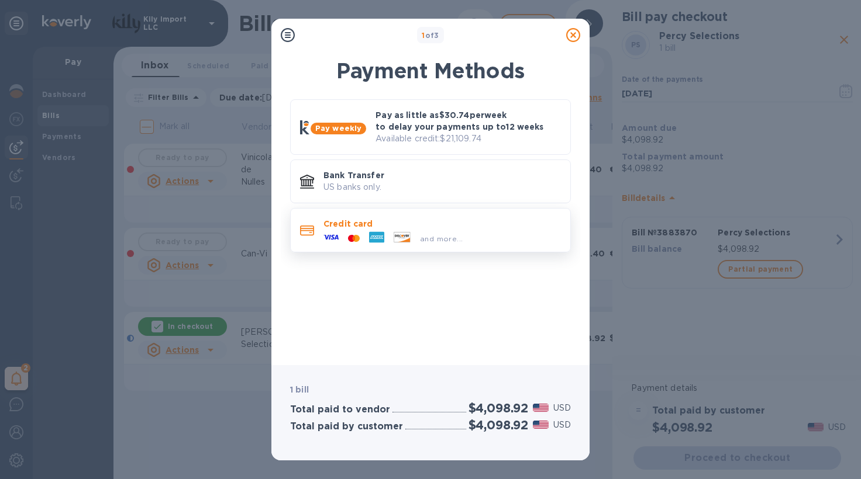
click at [427, 222] on p "Credit card" at bounding box center [441, 224] width 237 height 12
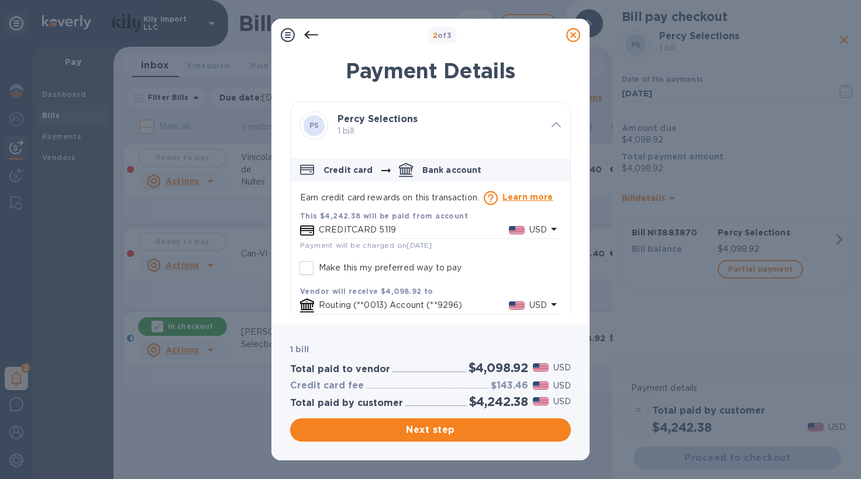
click at [576, 32] on icon at bounding box center [573, 35] width 14 height 14
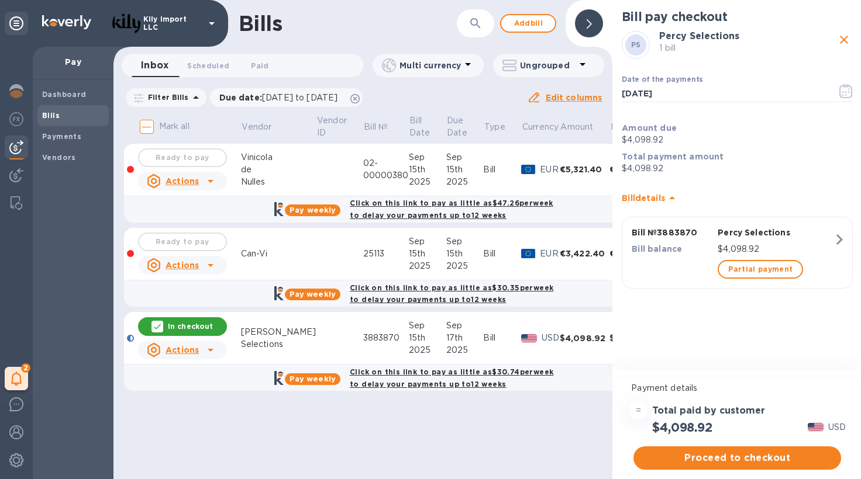
click at [843, 37] on icon "close" at bounding box center [844, 40] width 14 height 14
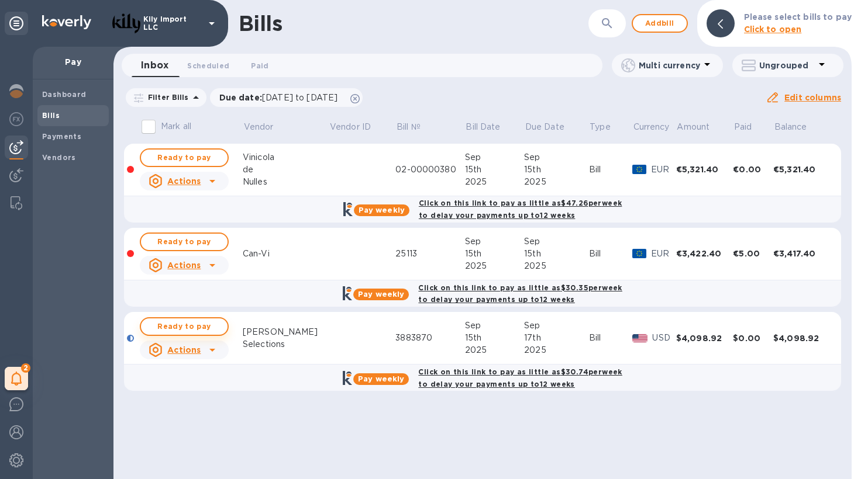
click at [190, 326] on span "Ready to pay" at bounding box center [184, 327] width 68 height 14
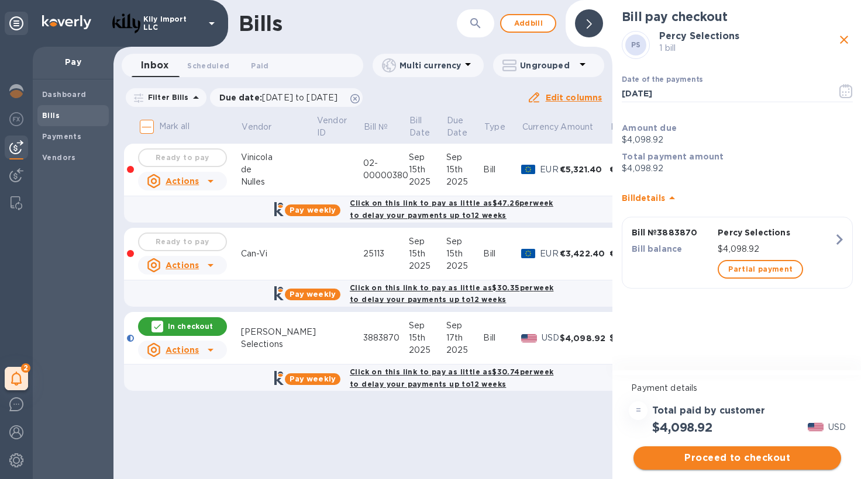
click at [723, 456] on span "Proceed to checkout" at bounding box center [737, 458] width 189 height 14
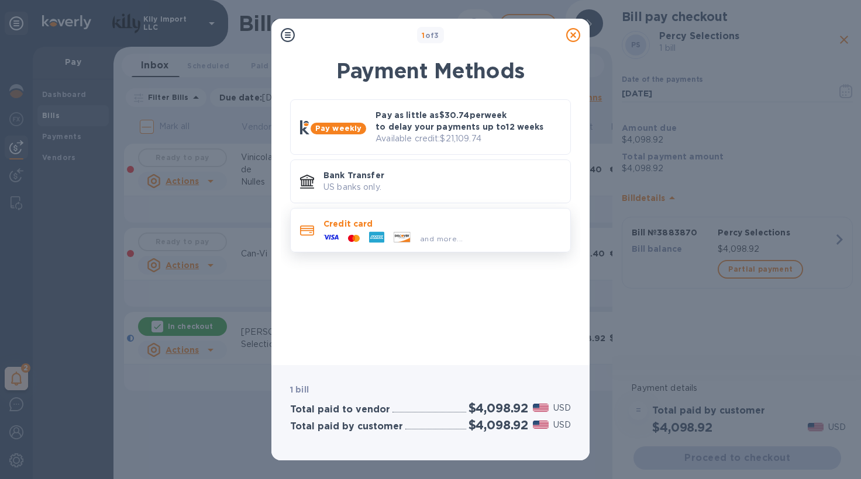
click at [412, 223] on p "Credit card" at bounding box center [441, 224] width 237 height 12
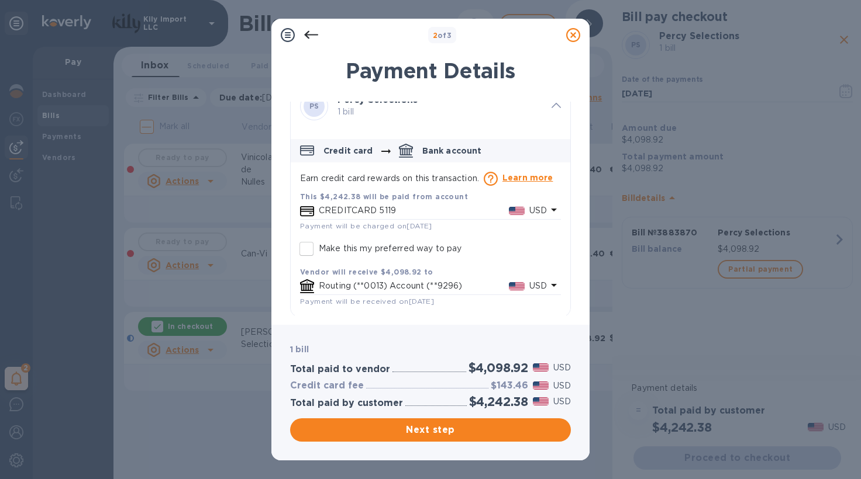
scroll to position [19, 0]
click at [417, 212] on p "CREDITCARD 5119" at bounding box center [414, 211] width 190 height 12
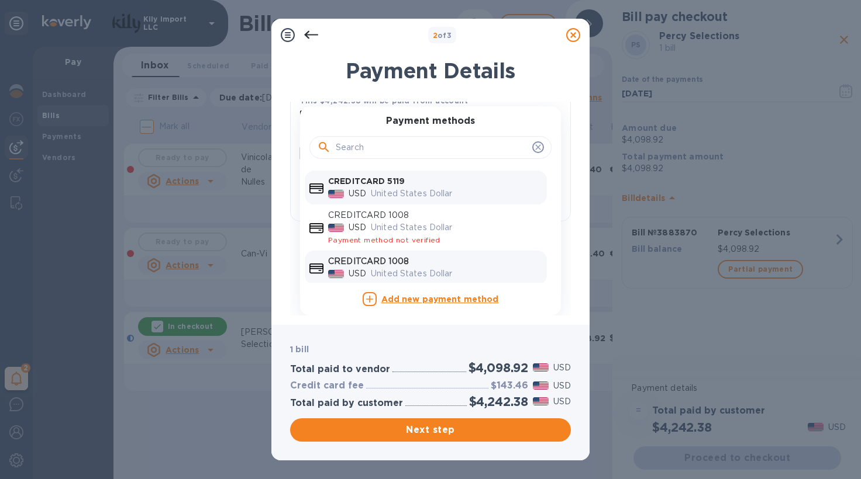
click at [404, 263] on p "CREDITCARD 1008" at bounding box center [435, 262] width 214 height 12
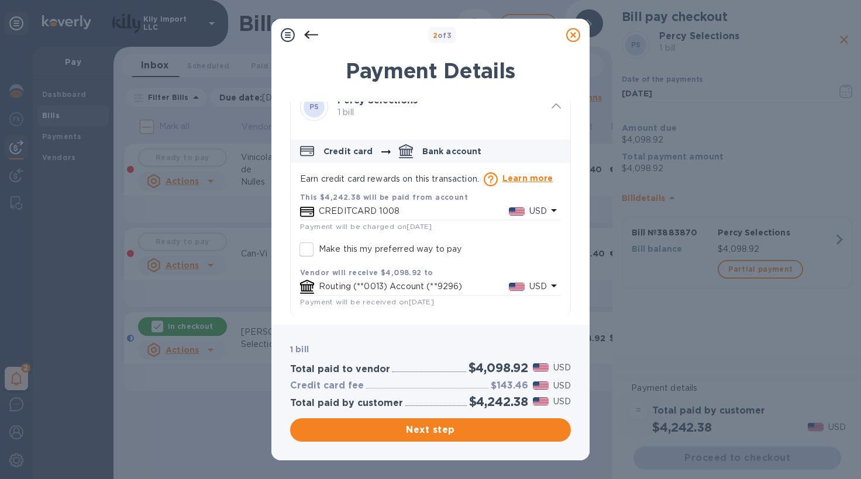
scroll to position [0, 0]
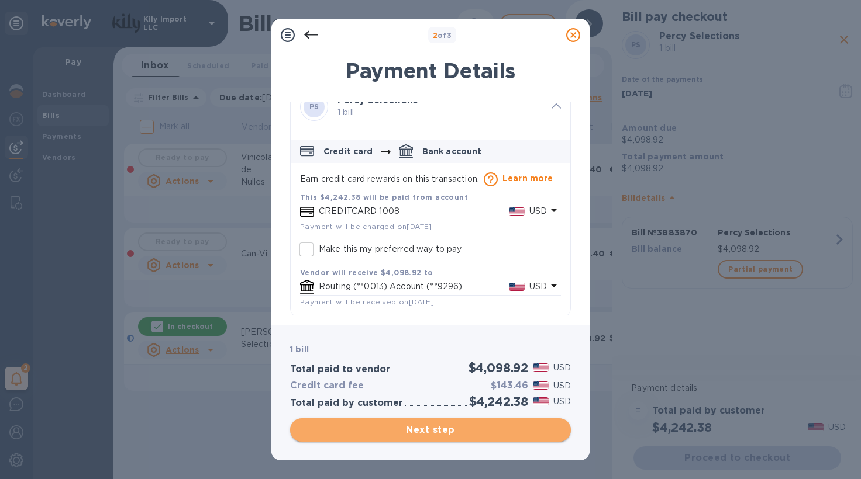
click at [440, 437] on button "Next step" at bounding box center [430, 430] width 281 height 23
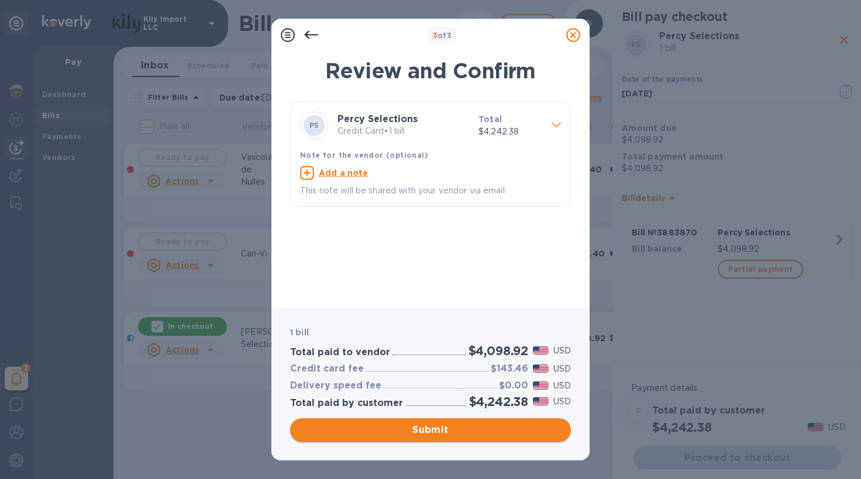
click at [439, 424] on span "Submit" at bounding box center [430, 430] width 262 height 14
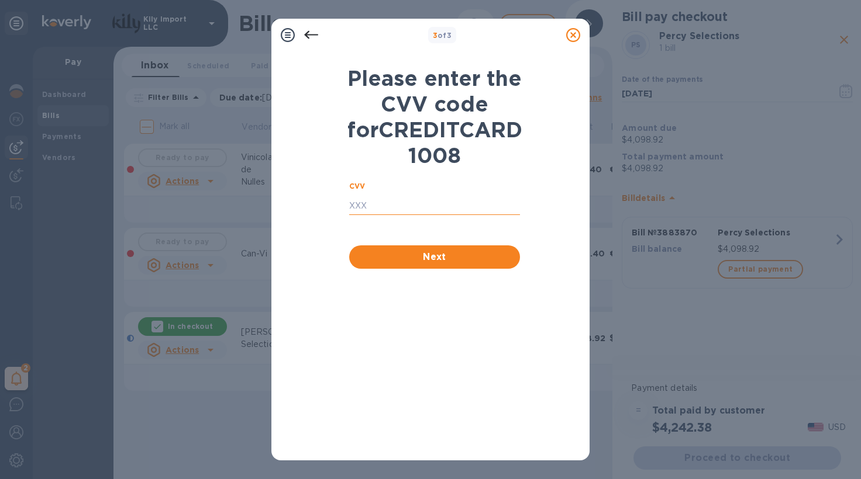
click at [413, 215] on input "text" at bounding box center [434, 207] width 171 height 18
type input "6"
type input "5611"
click at [450, 264] on span "Next" at bounding box center [434, 257] width 152 height 14
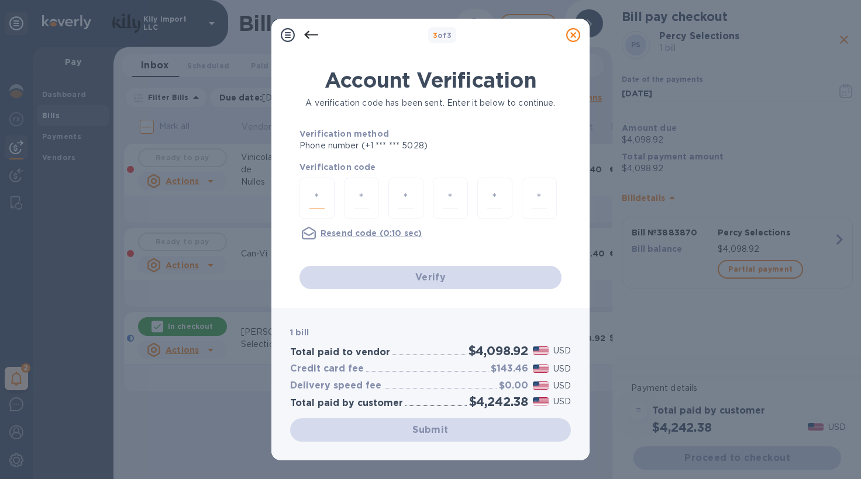
click at [316, 199] on input "number" at bounding box center [316, 199] width 15 height 22
type input "1"
type input "3"
type input "6"
type input "7"
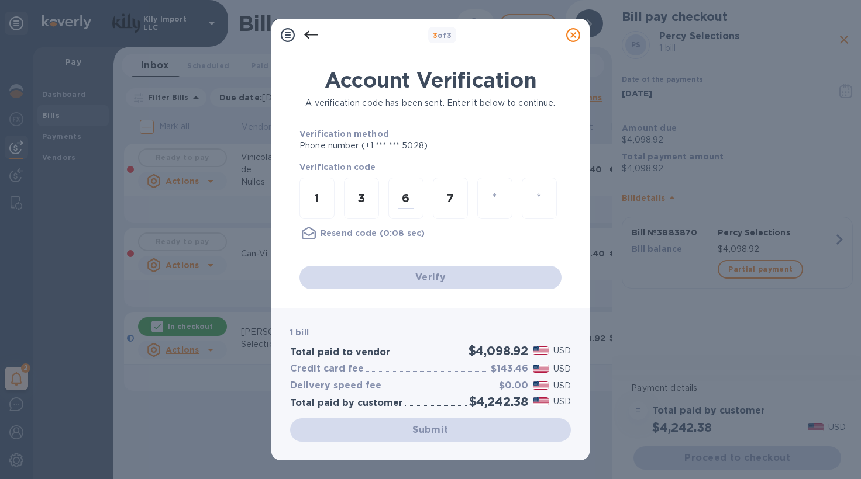
type input "1"
type input "9"
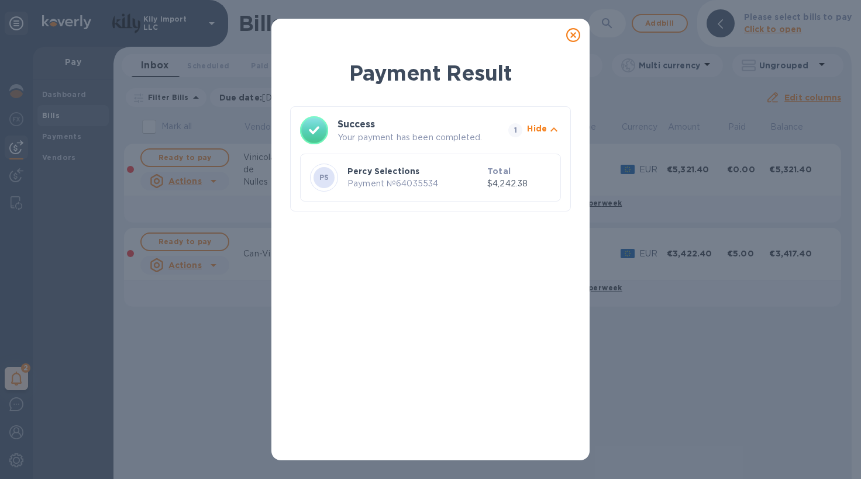
click at [547, 128] on icon "button" at bounding box center [554, 130] width 14 height 14
click at [571, 29] on icon at bounding box center [573, 35] width 14 height 14
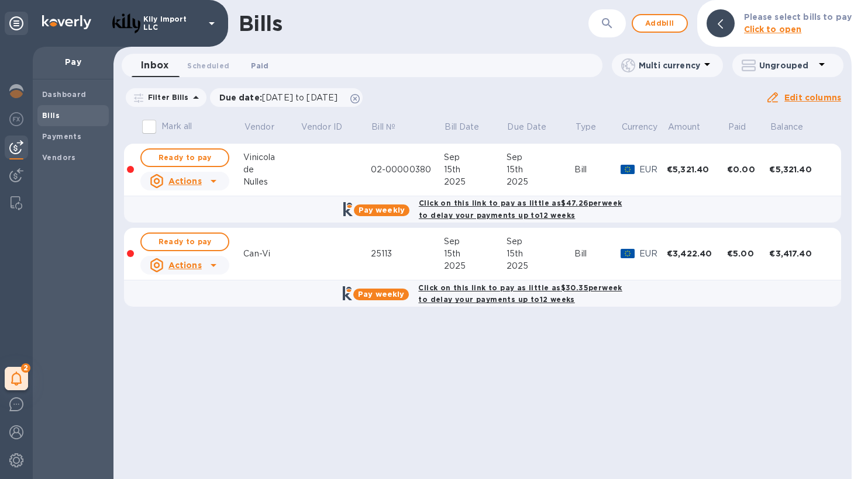
click at [254, 65] on span "Paid 0" at bounding box center [260, 66] width 18 height 12
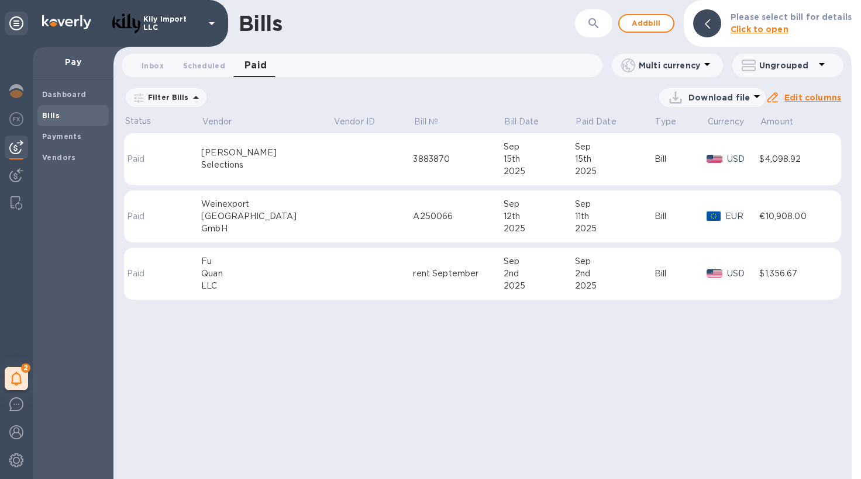
click at [265, 153] on div "[PERSON_NAME]" at bounding box center [267, 153] width 132 height 12
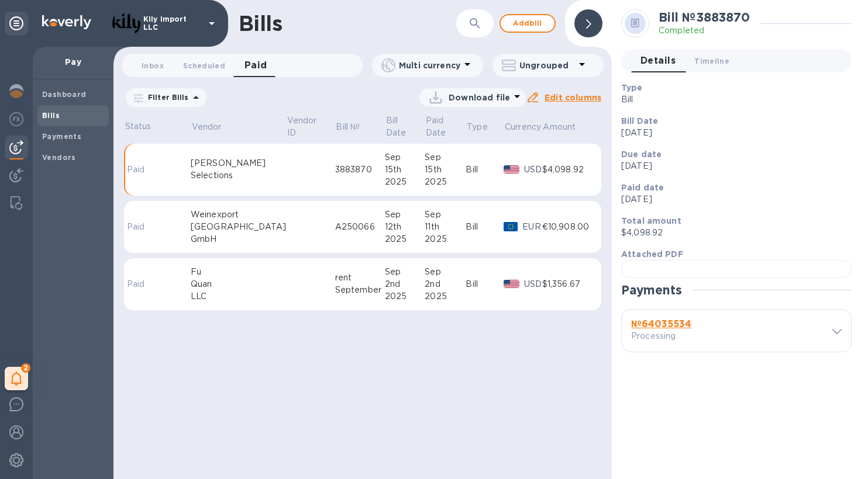
scroll to position [196, 0]
click at [838, 352] on div "№ 64035534 Processing" at bounding box center [736, 331] width 229 height 42
click at [832, 334] on icon at bounding box center [836, 331] width 9 height 5
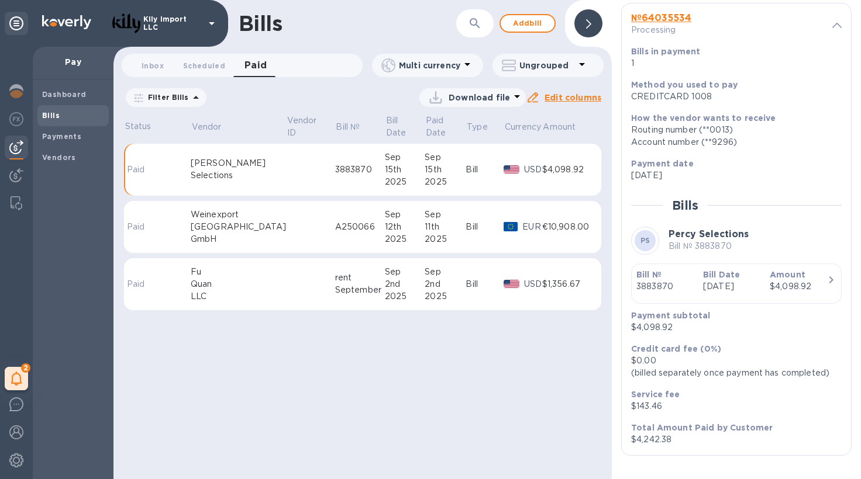
scroll to position [538, 0]
click at [654, 23] on b "№ 64035534" at bounding box center [661, 17] width 60 height 11
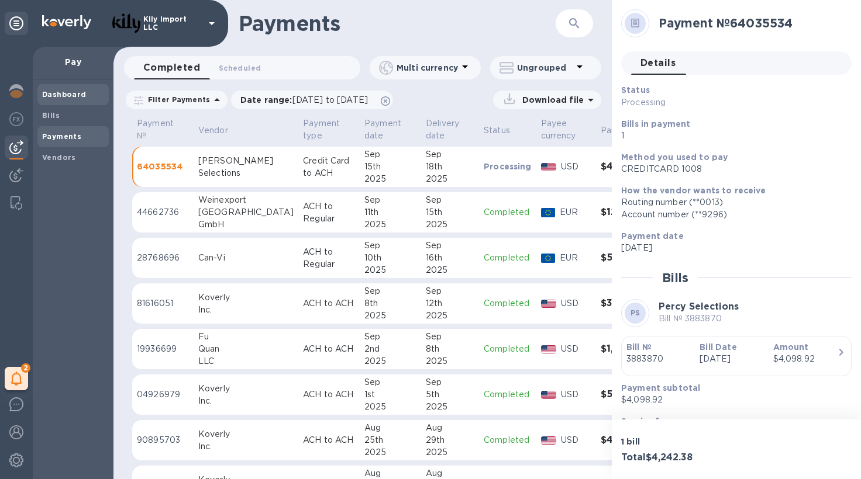
click at [90, 94] on span "Dashboard" at bounding box center [73, 95] width 62 height 12
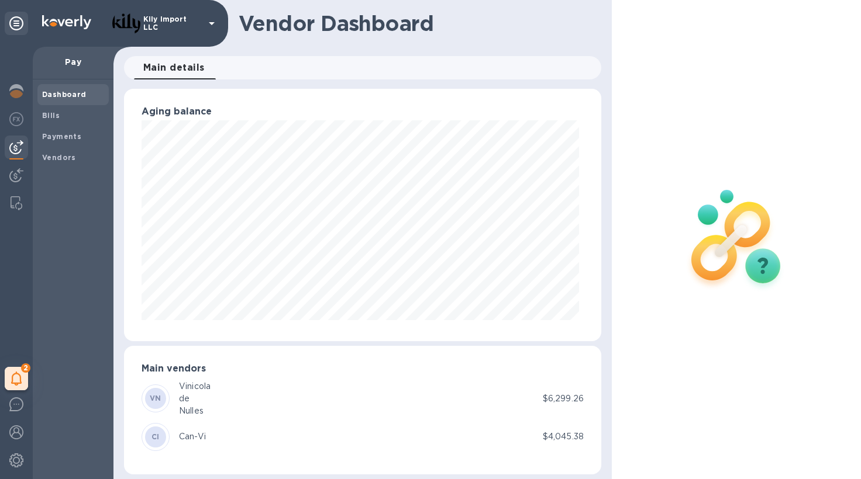
scroll to position [584433, 584213]
click at [23, 94] on div at bounding box center [16, 93] width 23 height 26
